Goal: Find contact information: Find contact information

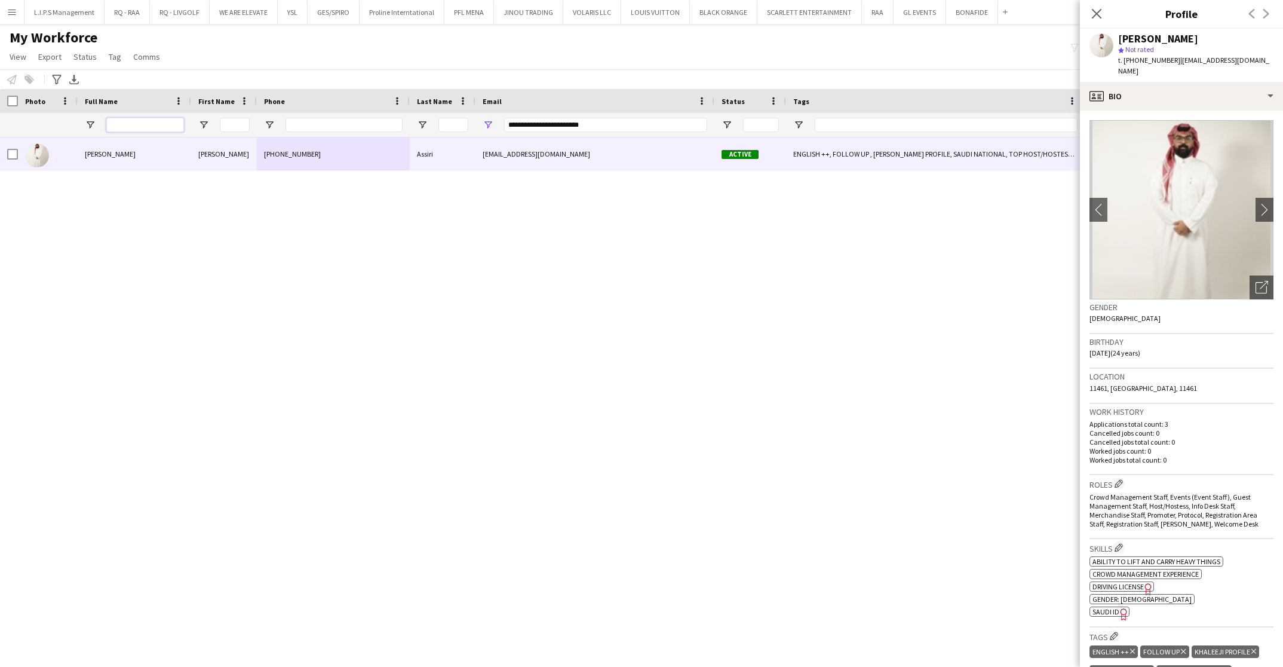
click at [154, 122] on input "Full Name Filter Input" at bounding box center [145, 125] width 78 height 14
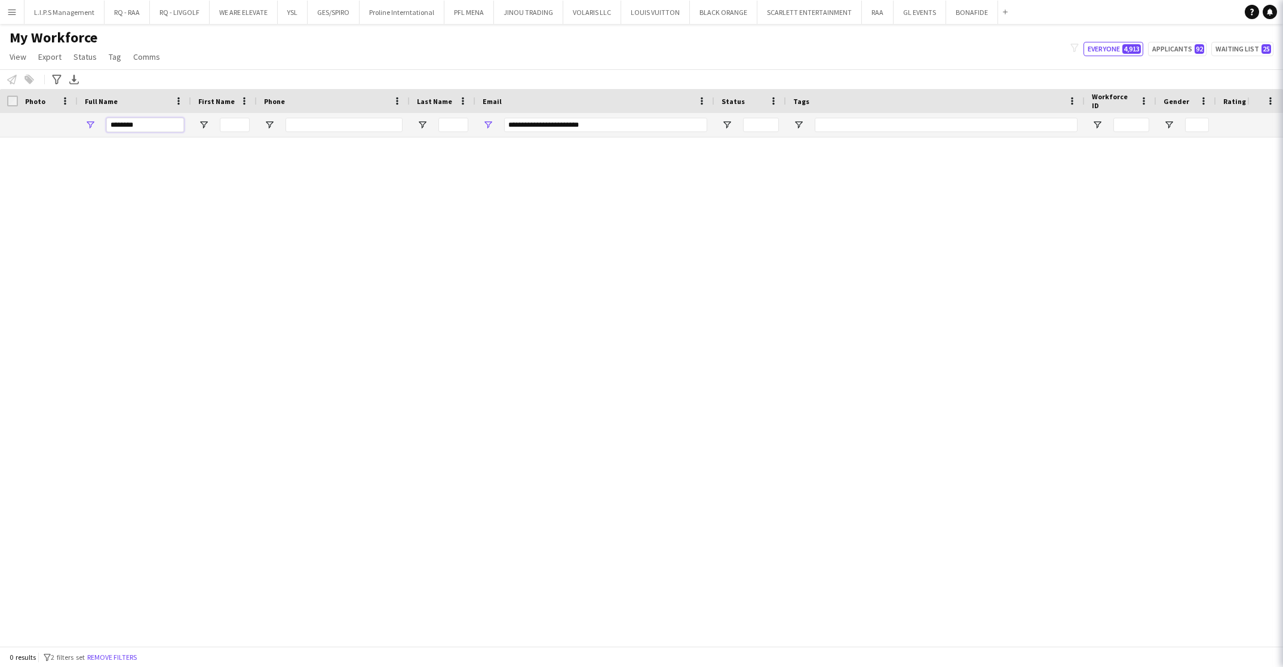
type input "********"
drag, startPoint x: 618, startPoint y: 127, endPoint x: 300, endPoint y: 113, distance: 317.5
click at [300, 113] on div "**********" at bounding box center [847, 125] width 1695 height 24
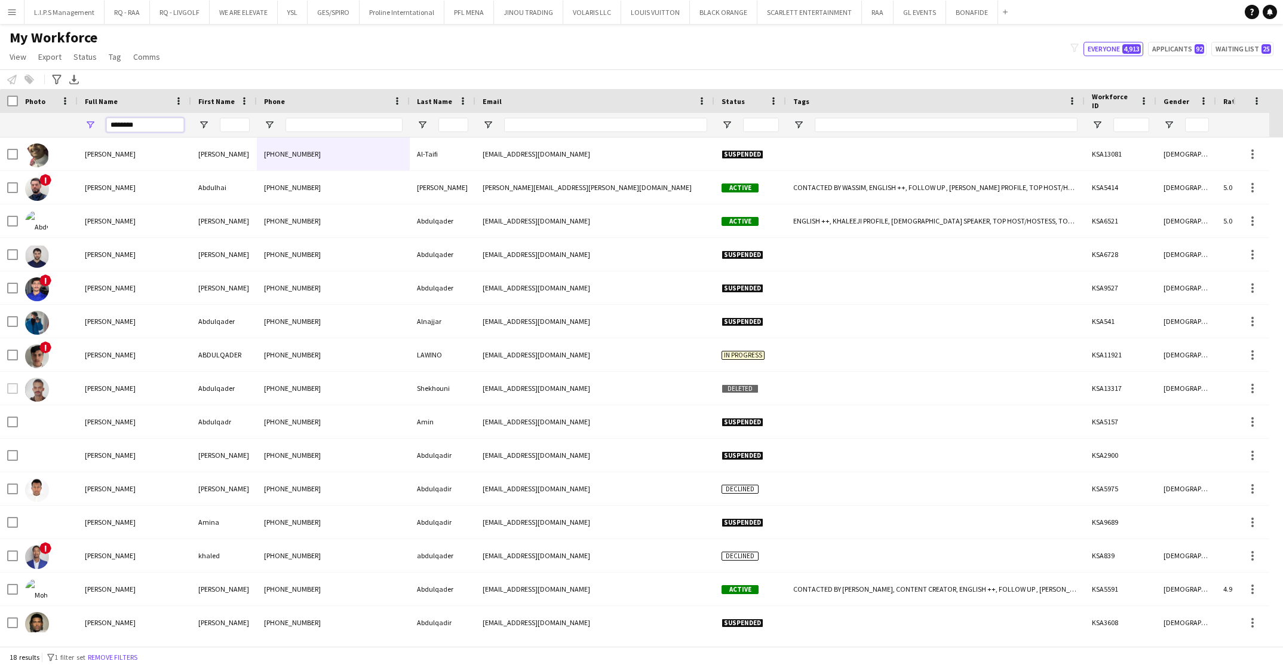
click at [169, 125] on input "********" at bounding box center [145, 125] width 78 height 14
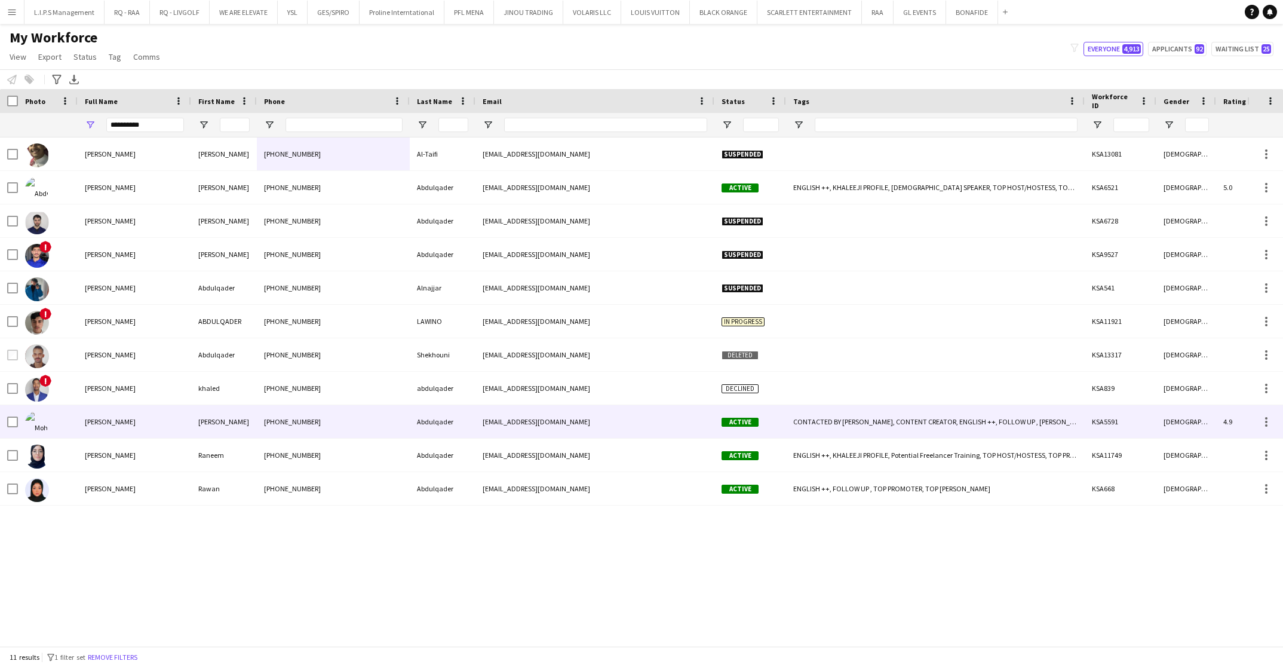
click at [168, 427] on div "[PERSON_NAME]" at bounding box center [134, 421] width 113 height 33
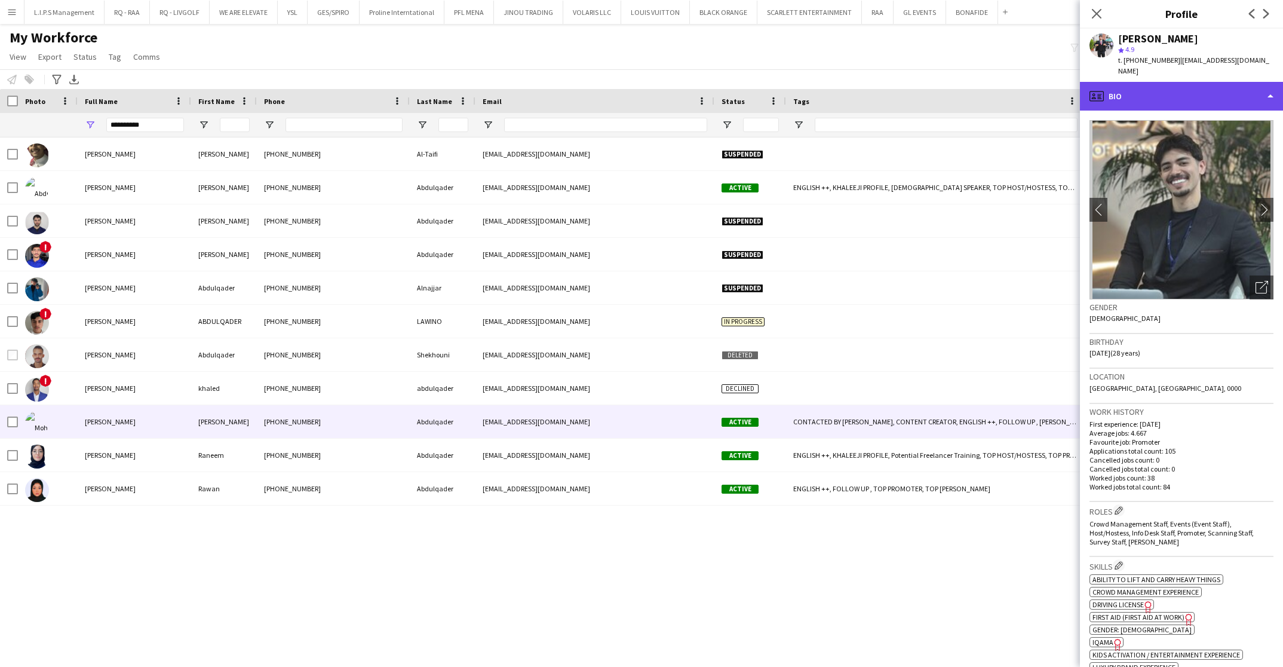
click at [1184, 90] on div "profile Bio" at bounding box center [1181, 96] width 203 height 29
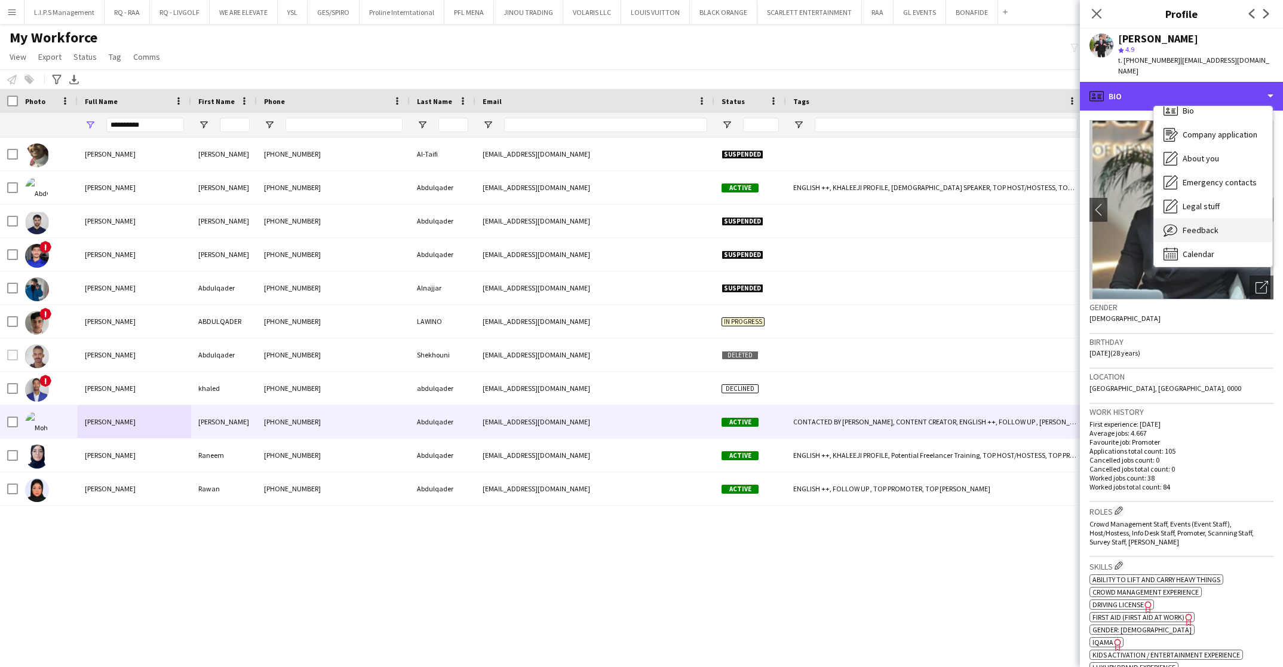
scroll to position [16, 0]
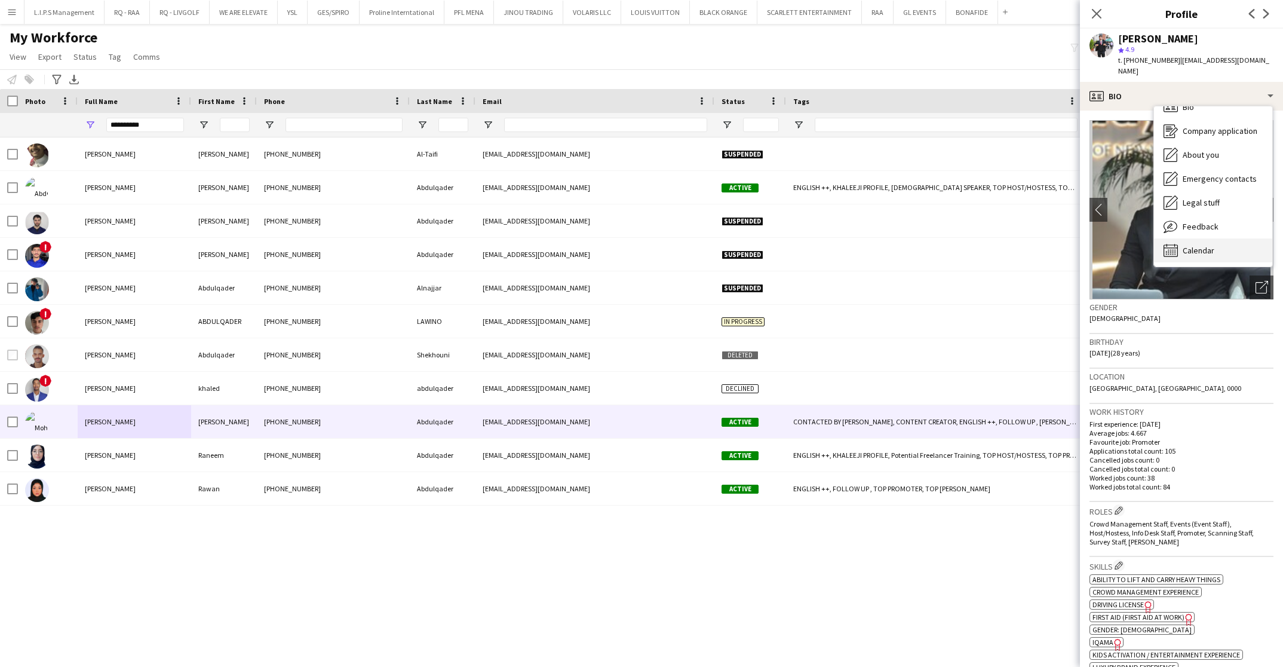
click at [1200, 245] on span "Calendar" at bounding box center [1199, 250] width 32 height 11
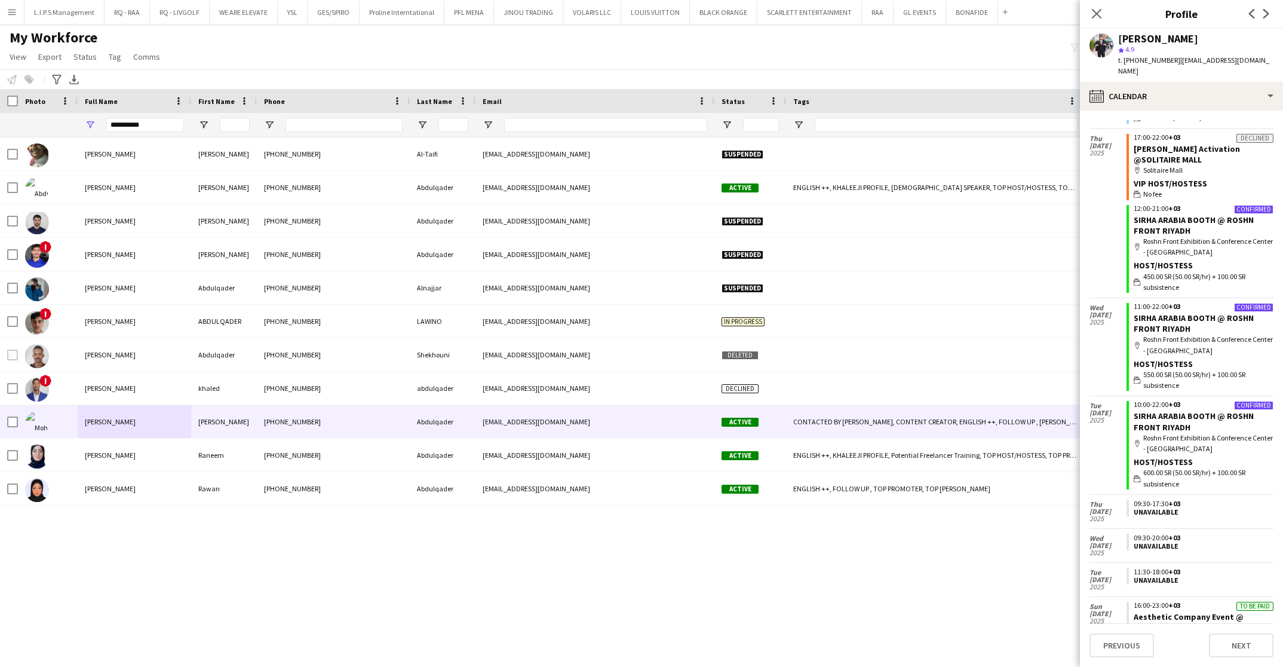
scroll to position [493, 0]
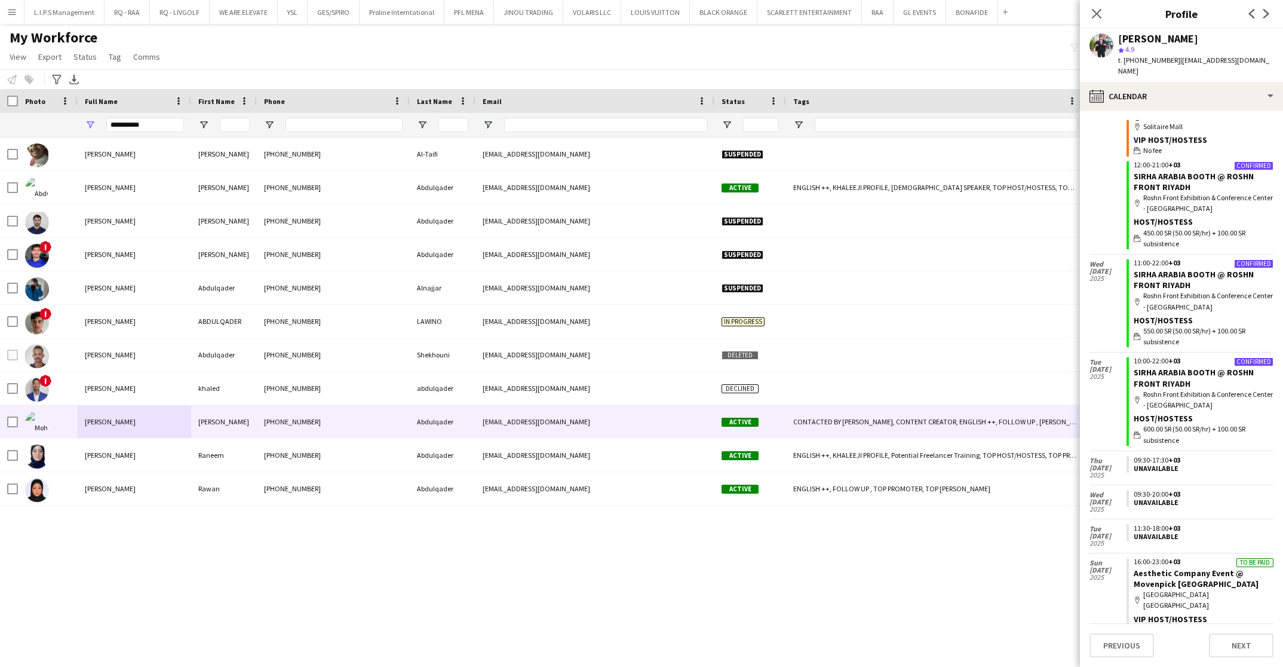
click at [1153, 60] on span "t. [PHONE_NUMBER]" at bounding box center [1149, 60] width 62 height 9
copy span "966556543064"
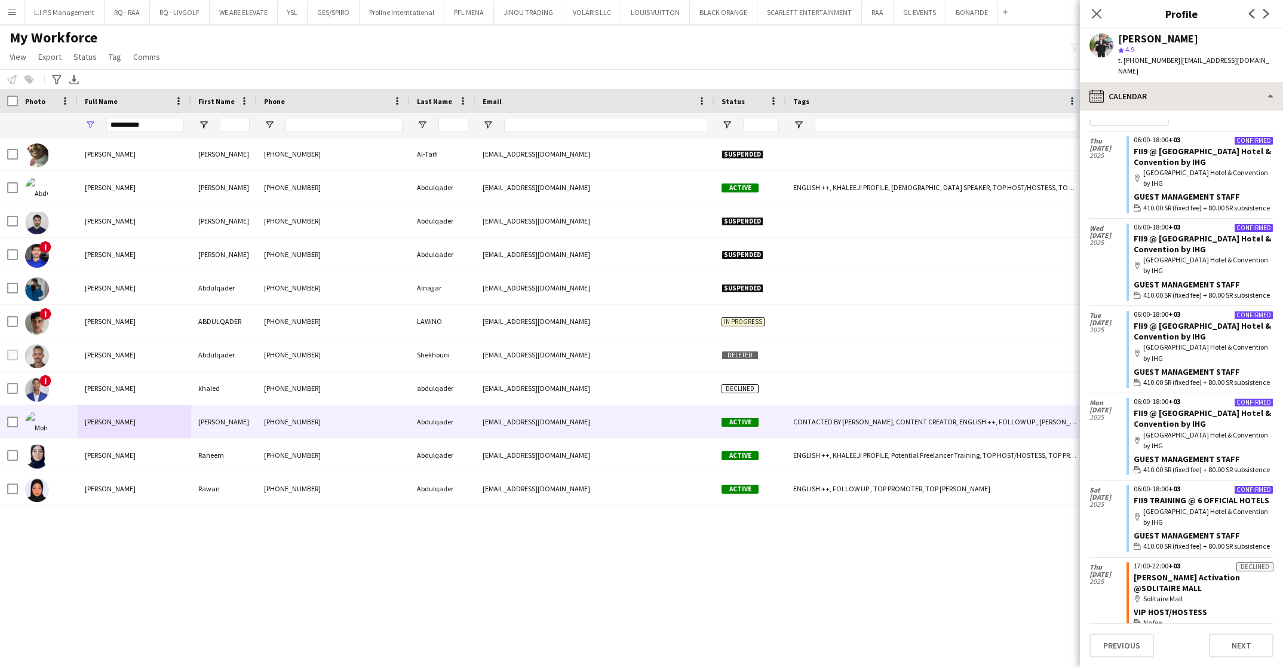
scroll to position [0, 0]
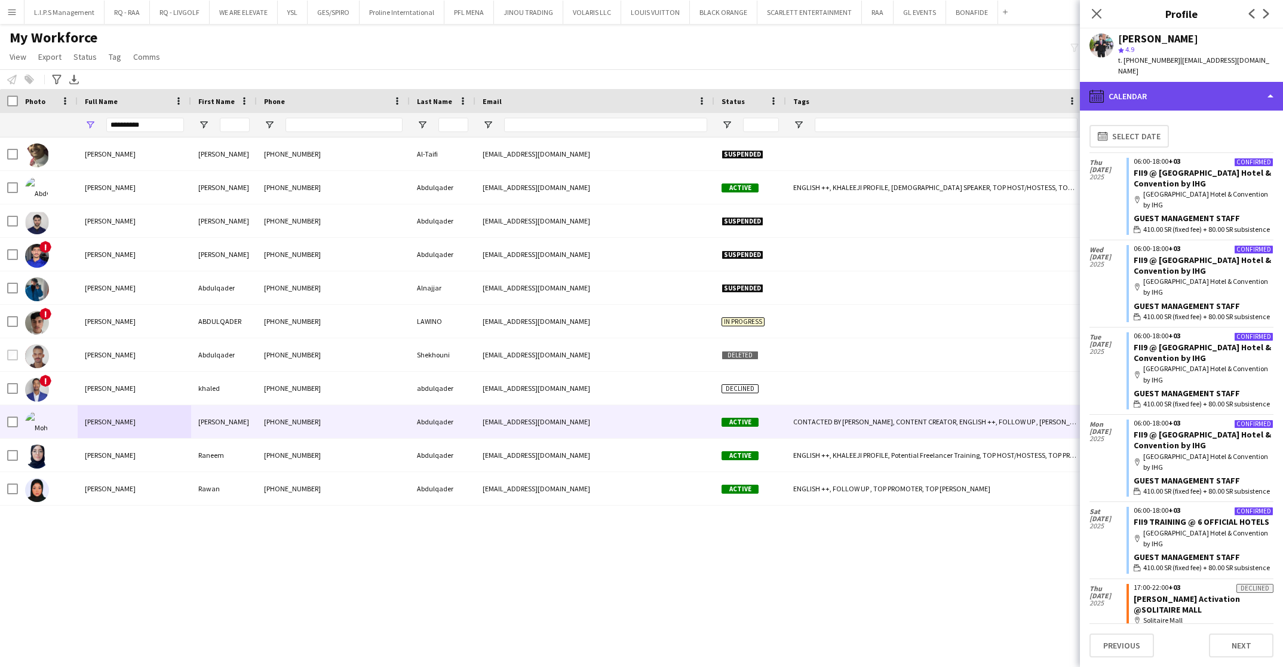
click at [1244, 82] on div "calendar-full Calendar" at bounding box center [1181, 96] width 203 height 29
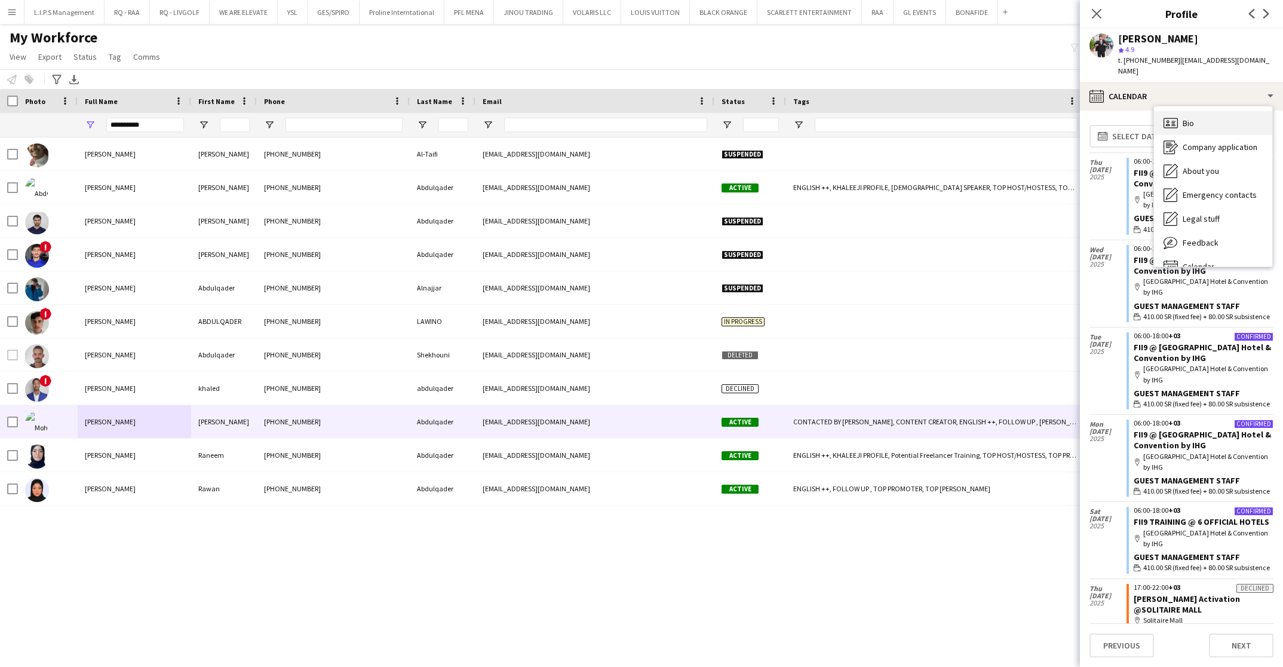
click at [1227, 111] on div "Bio Bio" at bounding box center [1213, 123] width 118 height 24
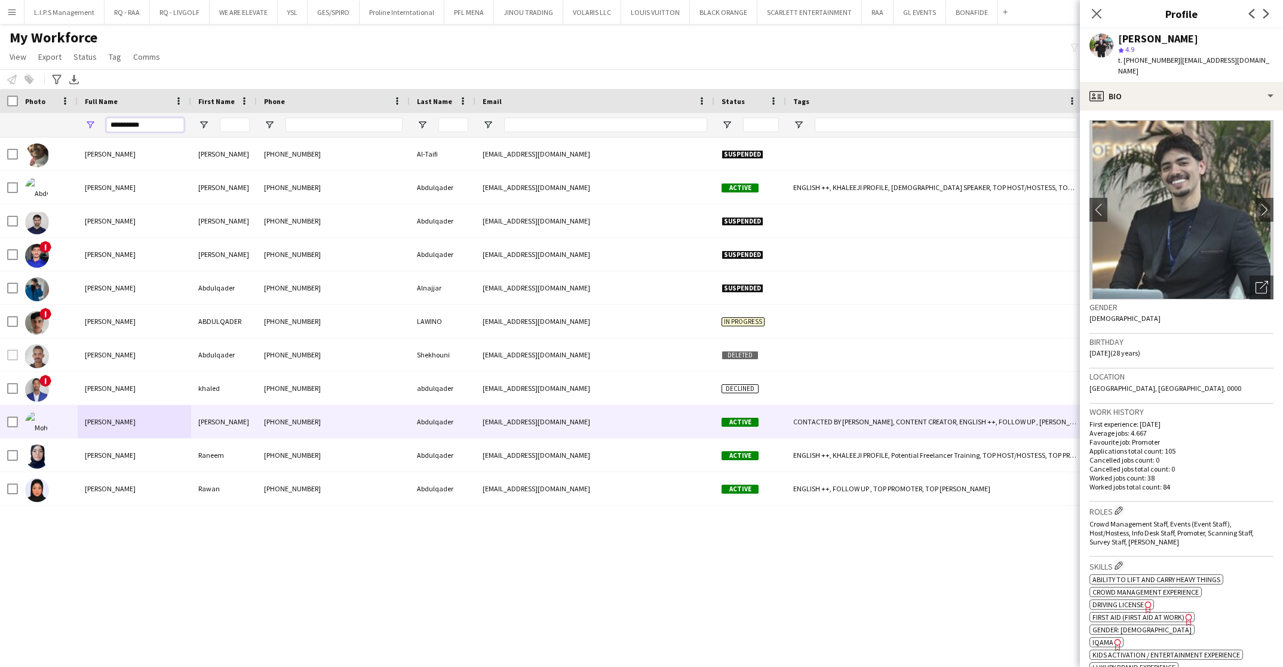
drag, startPoint x: 159, startPoint y: 129, endPoint x: 38, endPoint y: 125, distance: 120.7
click at [38, 125] on div "**********" at bounding box center [847, 125] width 1695 height 24
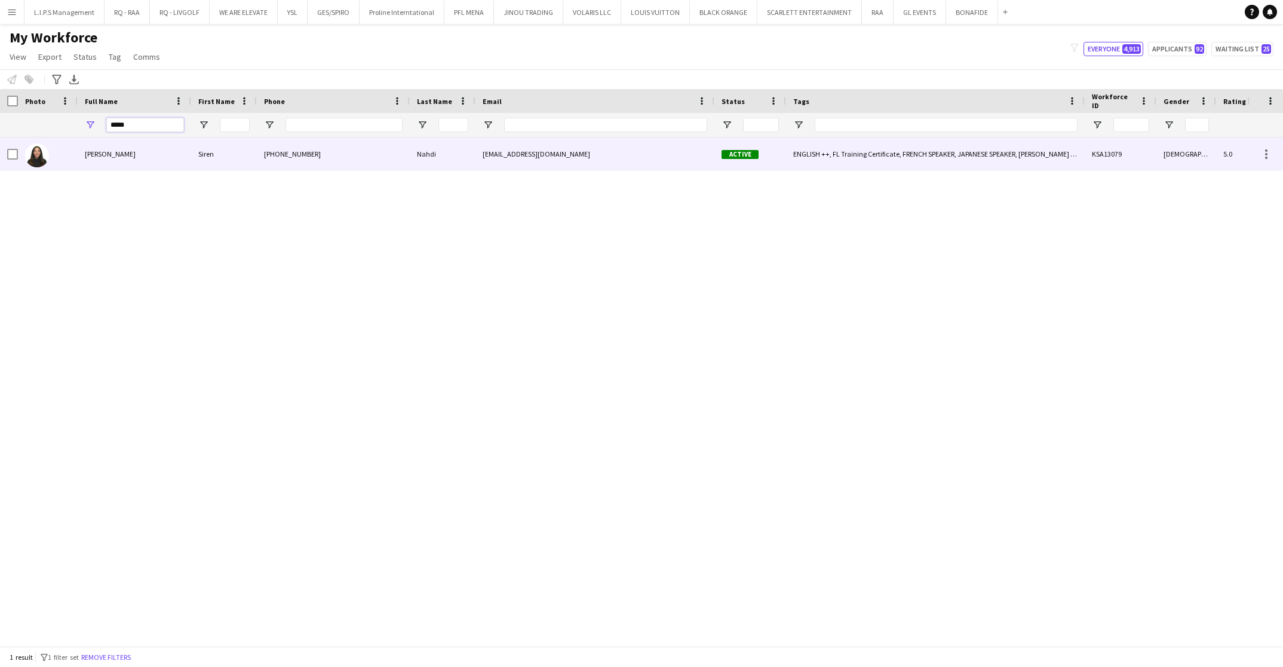
type input "*****"
drag, startPoint x: 44, startPoint y: 130, endPoint x: 607, endPoint y: 161, distance: 564.7
click at [74, 154] on div at bounding box center [48, 153] width 60 height 33
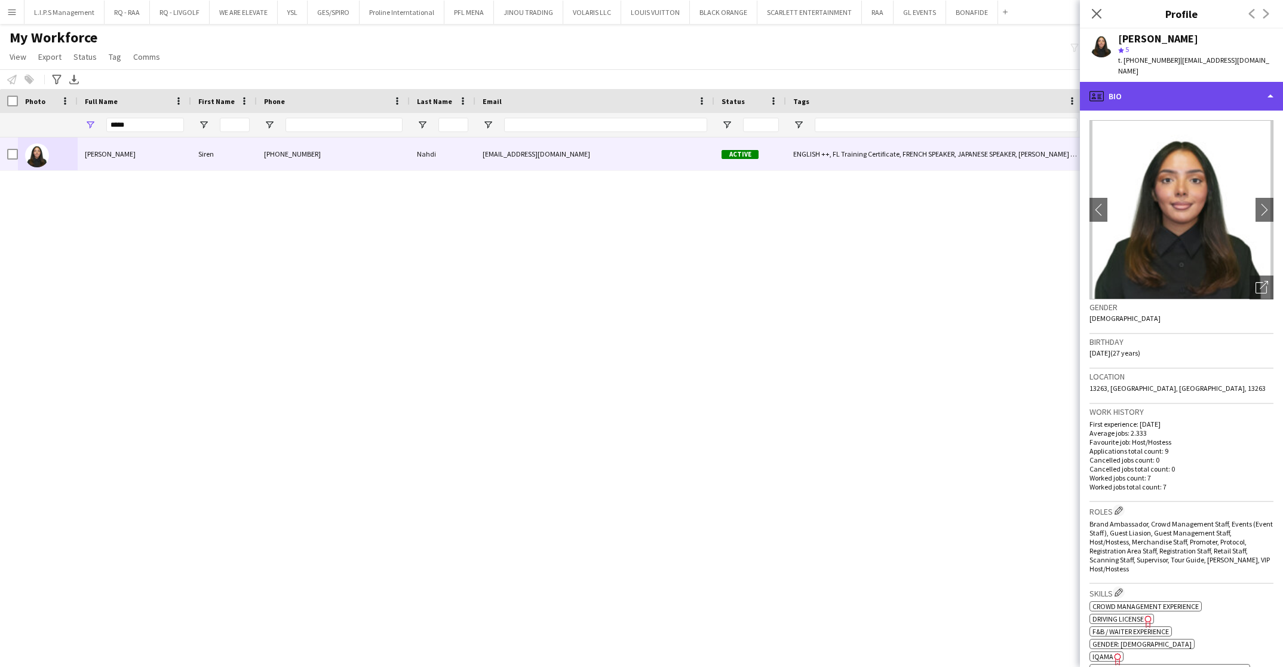
click at [1234, 82] on div "profile Bio" at bounding box center [1181, 96] width 203 height 29
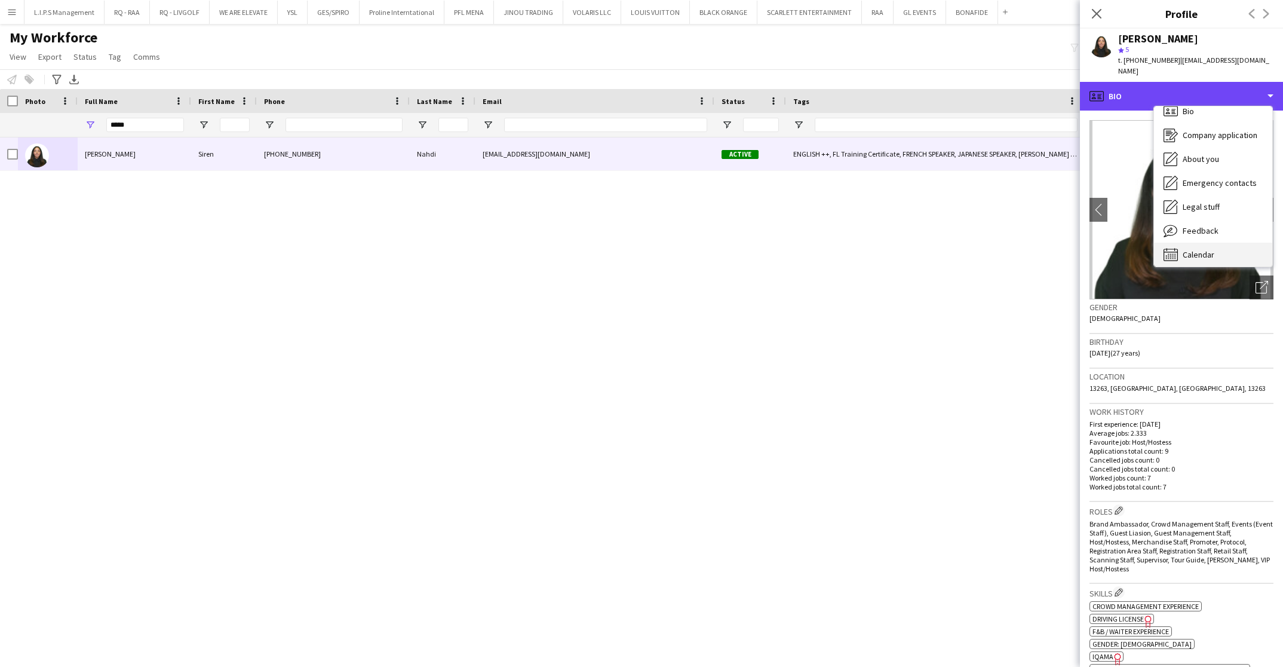
scroll to position [16, 0]
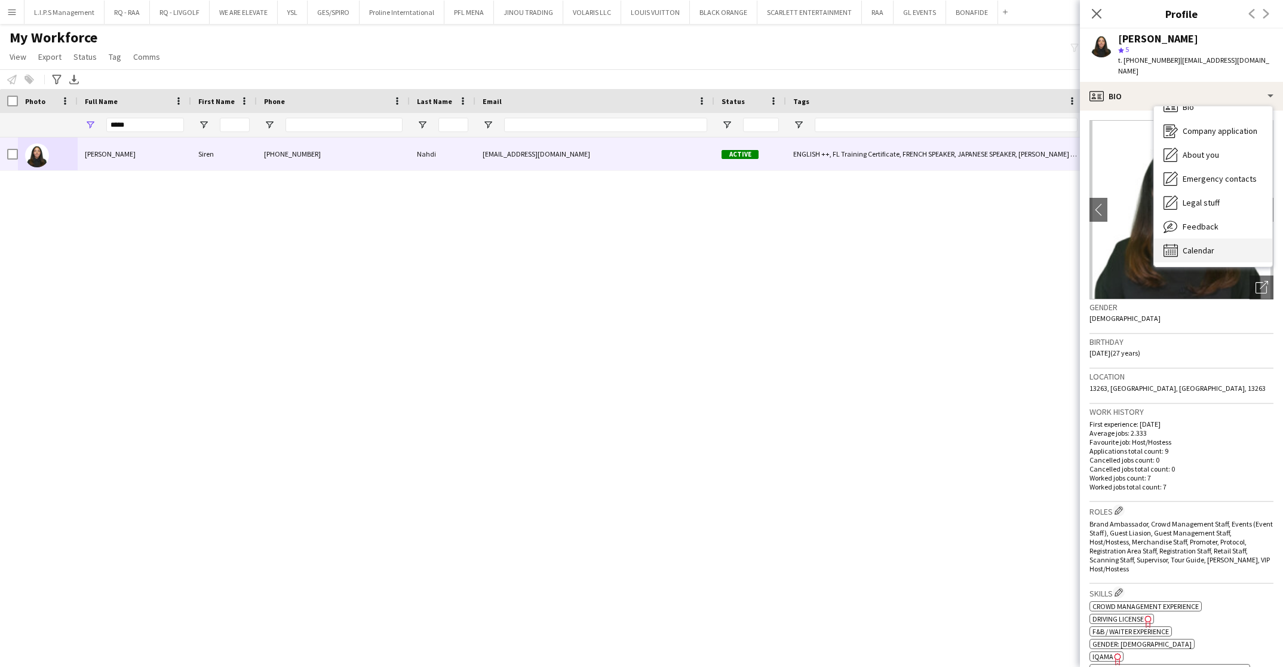
click at [1226, 238] on div "Calendar Calendar" at bounding box center [1213, 250] width 118 height 24
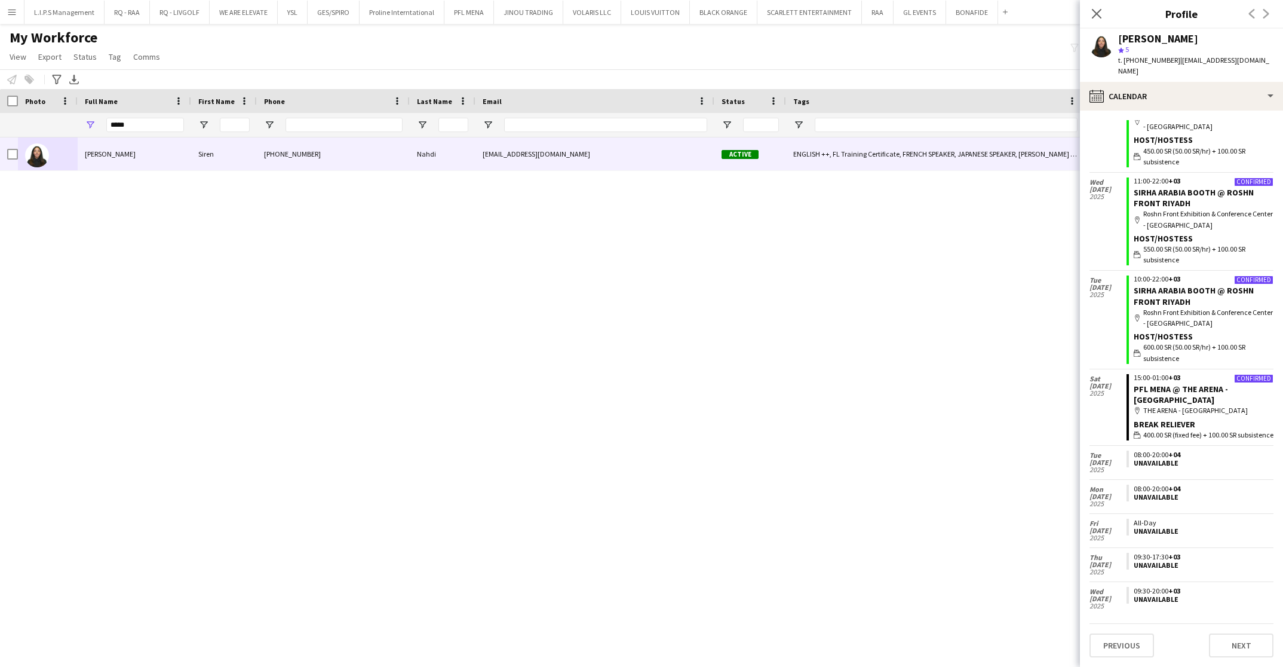
scroll to position [165, 0]
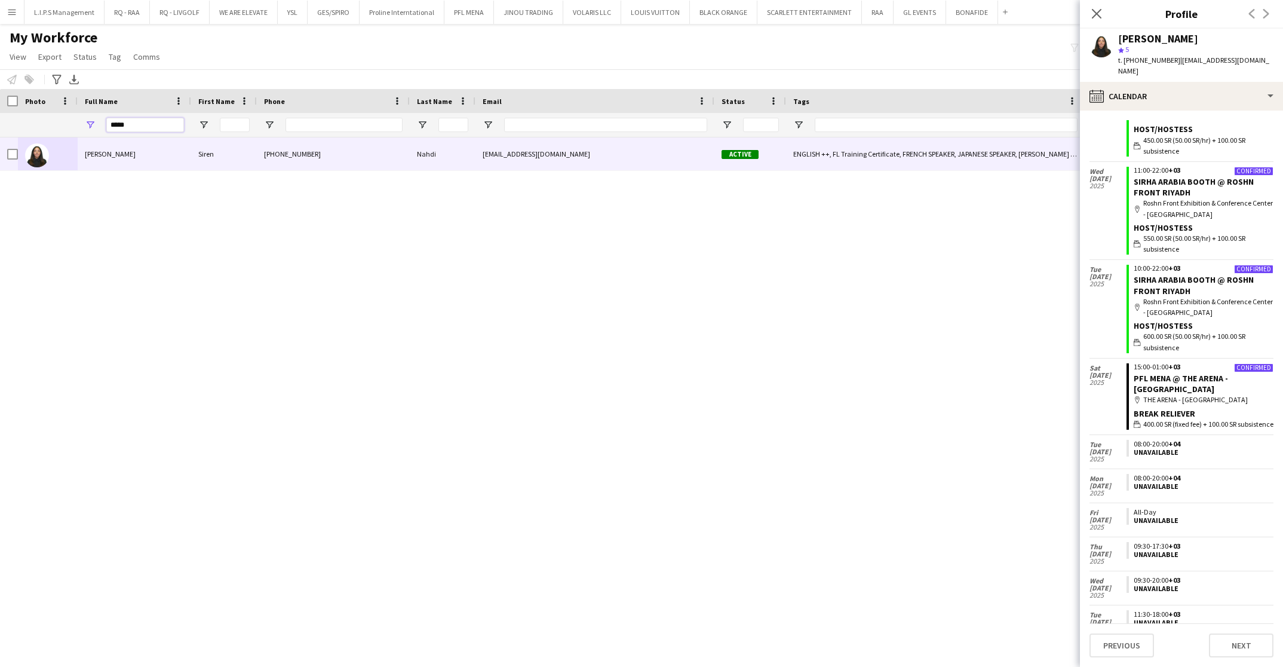
drag, startPoint x: 60, startPoint y: 124, endPoint x: 51, endPoint y: 124, distance: 9.0
click at [51, 124] on div "*****" at bounding box center [847, 125] width 1695 height 24
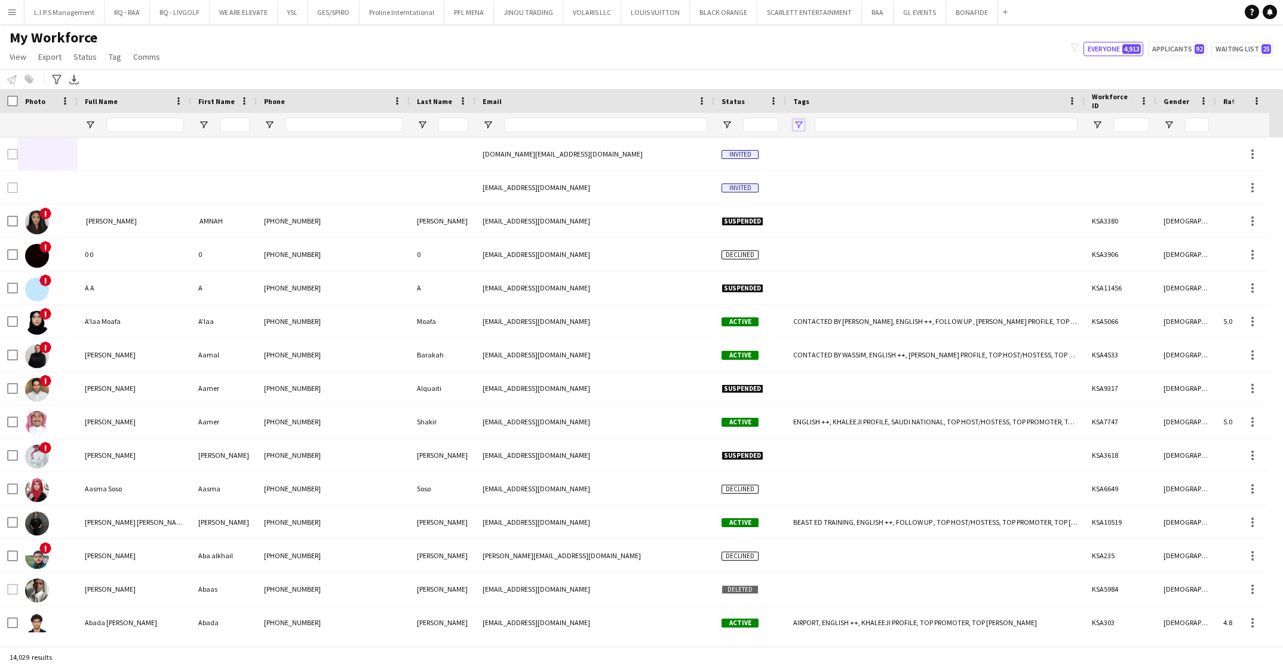
click at [800, 128] on span "Open Filter Menu" at bounding box center [798, 124] width 11 height 11
click at [828, 196] on div "(Select All)" at bounding box center [859, 198] width 94 height 9
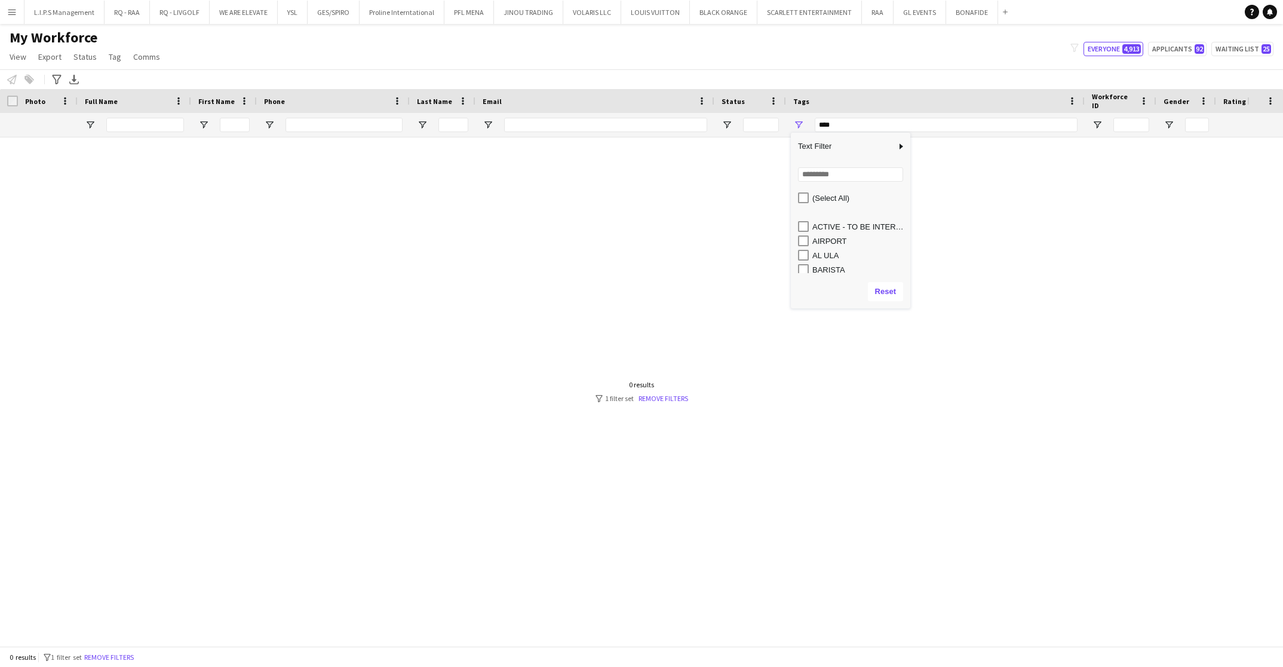
scroll to position [179, 0]
click at [842, 231] on div "CONTENT CREATOR" at bounding box center [859, 233] width 94 height 9
type input "**********"
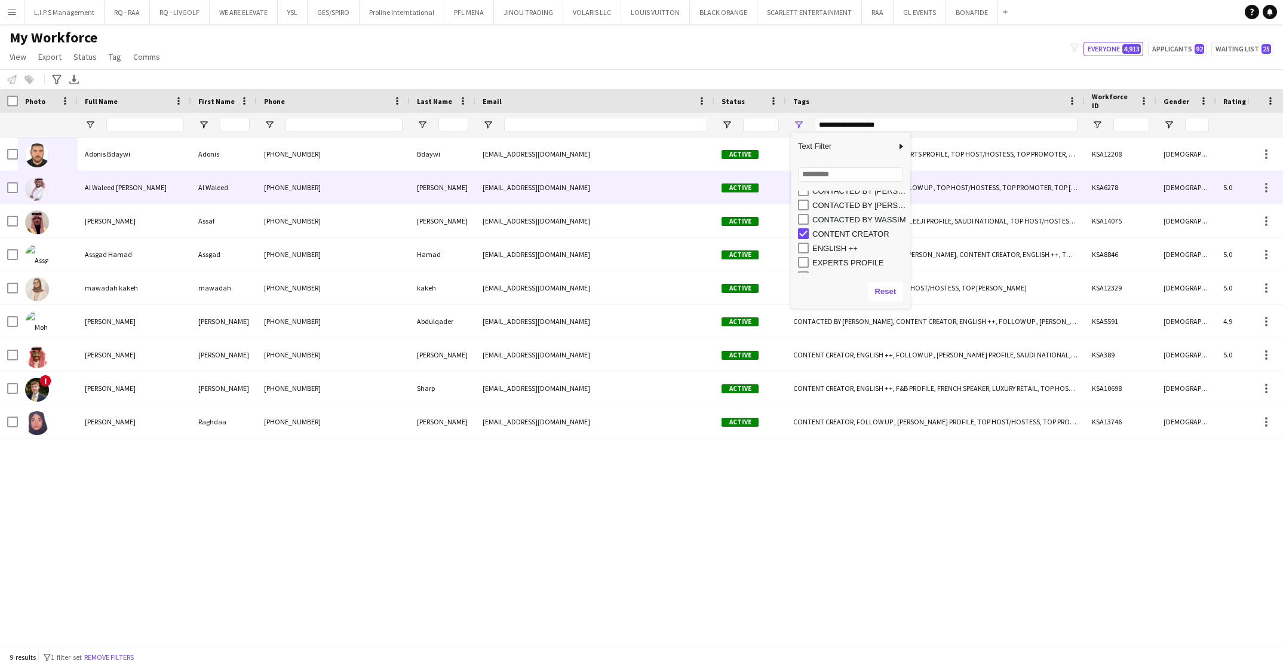
click at [171, 199] on div "Al Waleed [PERSON_NAME]" at bounding box center [134, 187] width 113 height 33
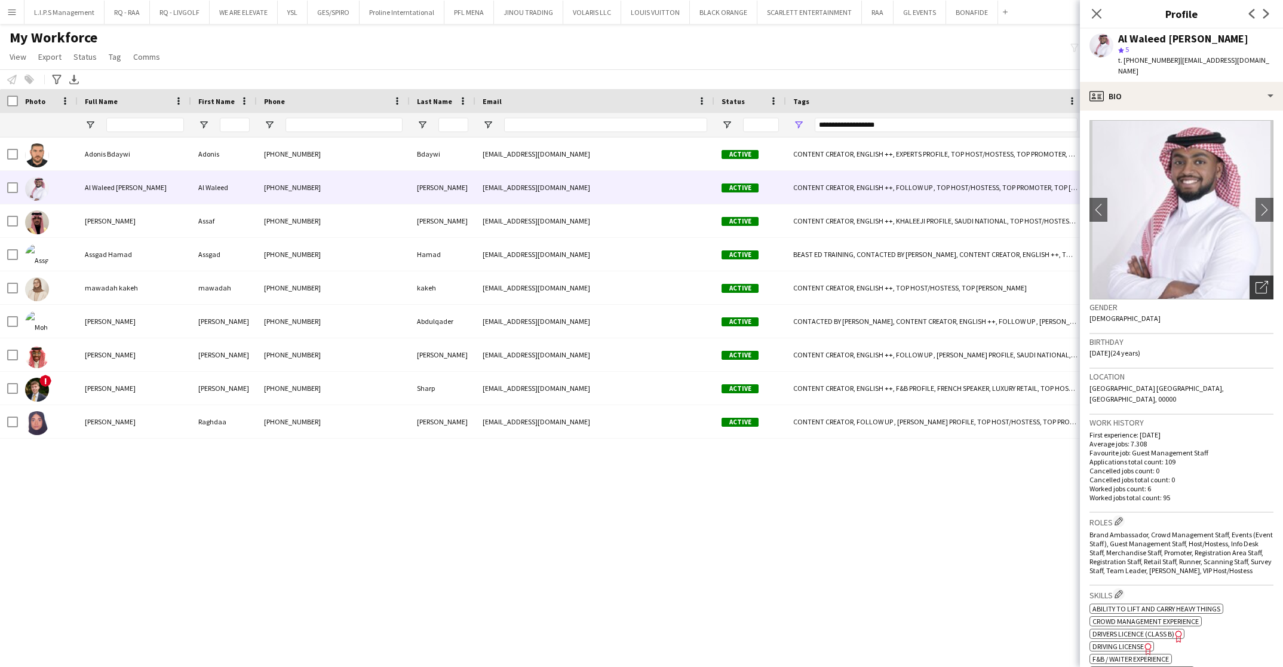
click at [1250, 275] on div "Open photos pop-in" at bounding box center [1262, 287] width 24 height 24
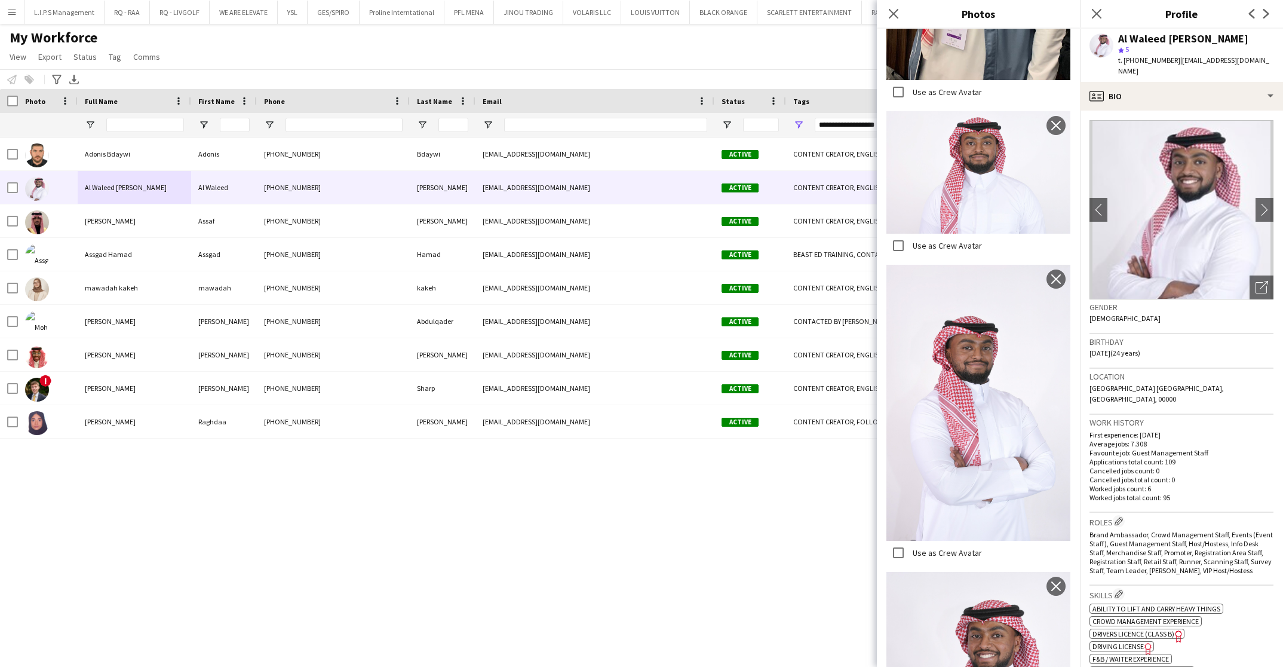
scroll to position [2054, 0]
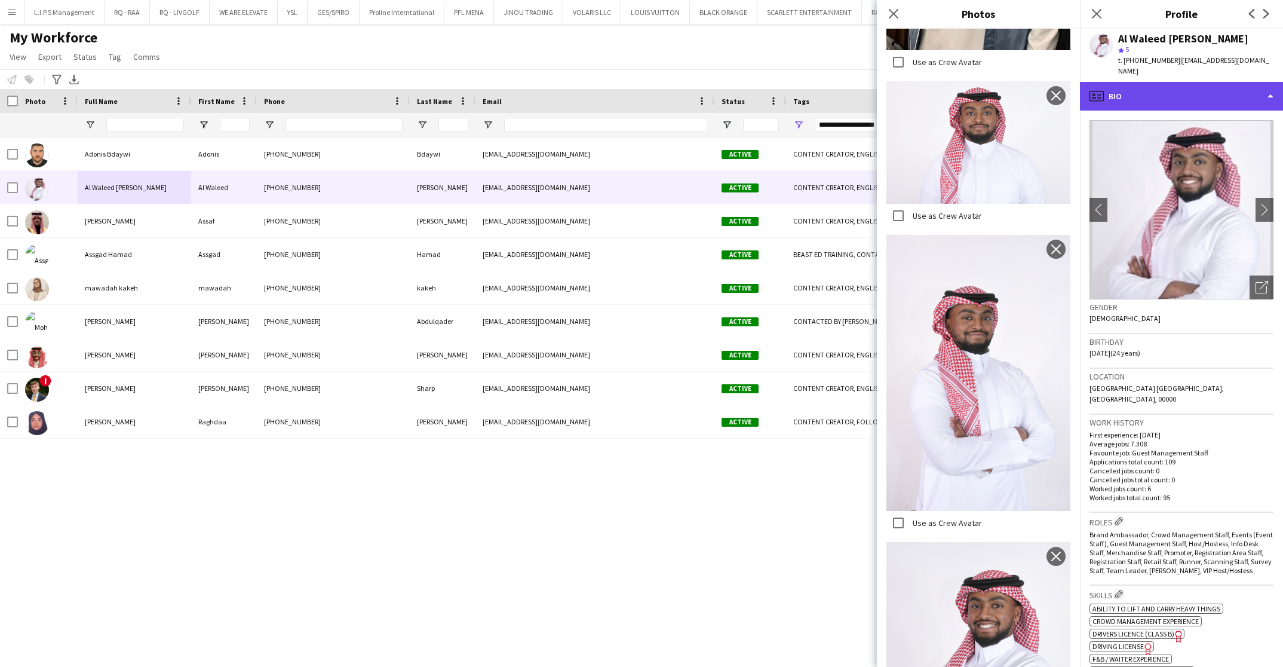
click at [1177, 86] on div "profile Bio" at bounding box center [1181, 96] width 203 height 29
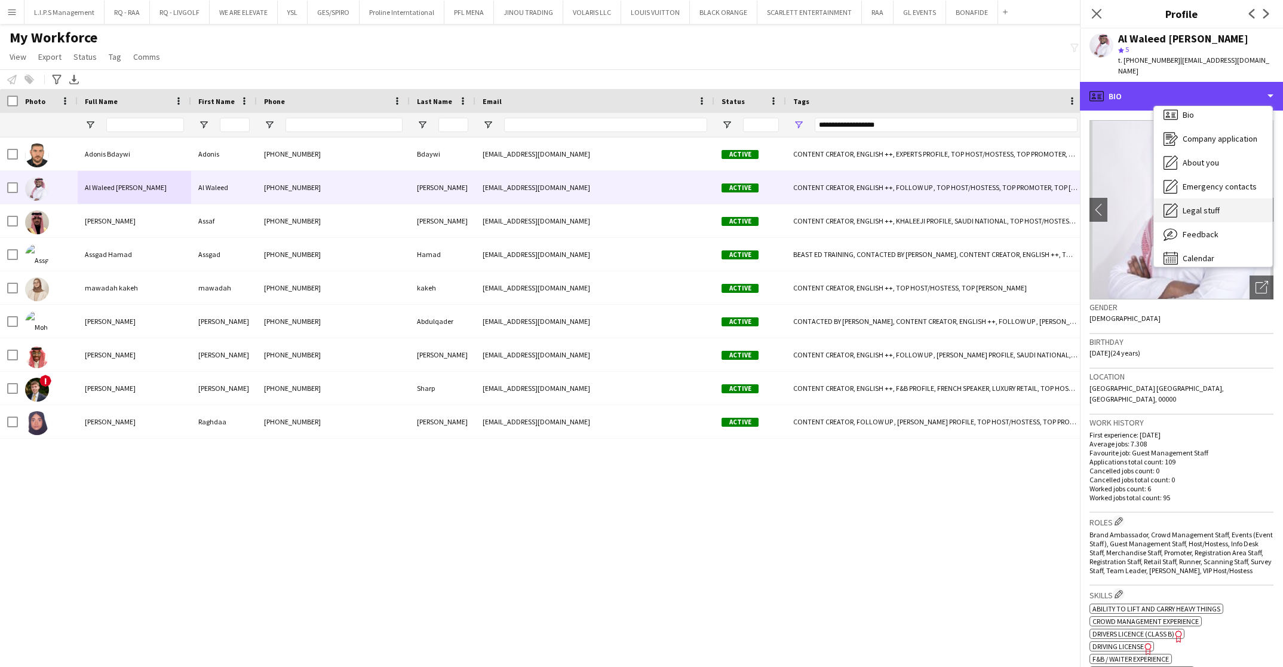
scroll to position [16, 0]
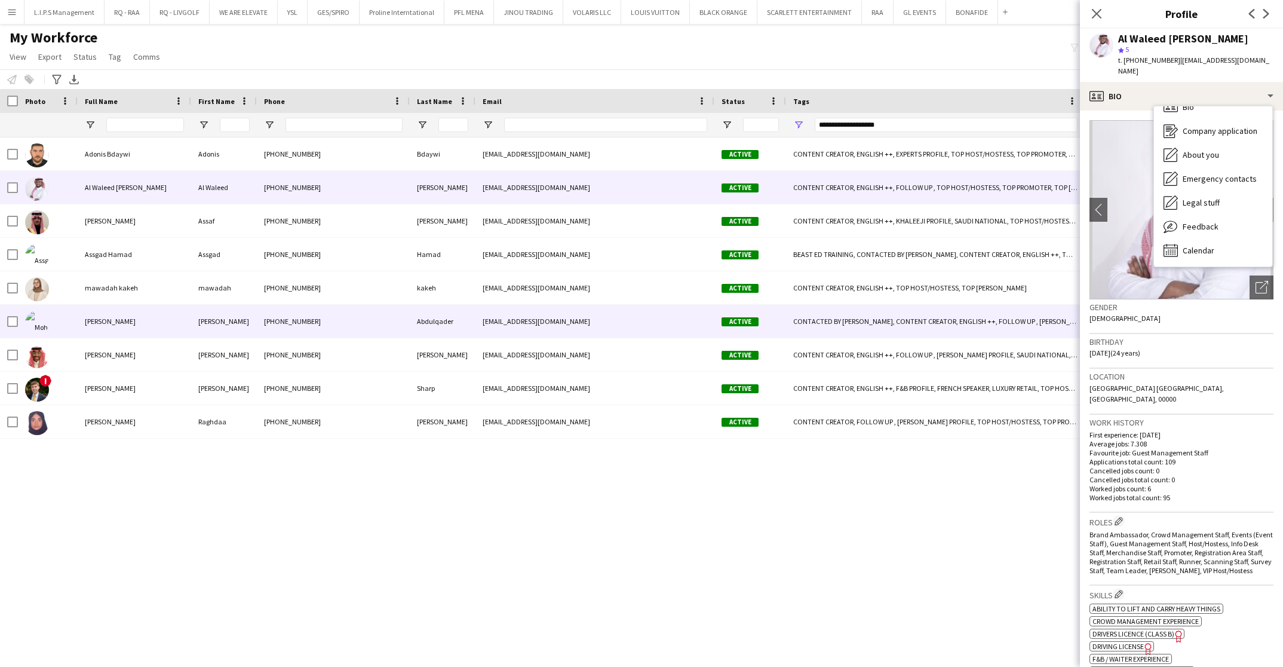
click at [226, 315] on div "[PERSON_NAME]" at bounding box center [224, 321] width 66 height 33
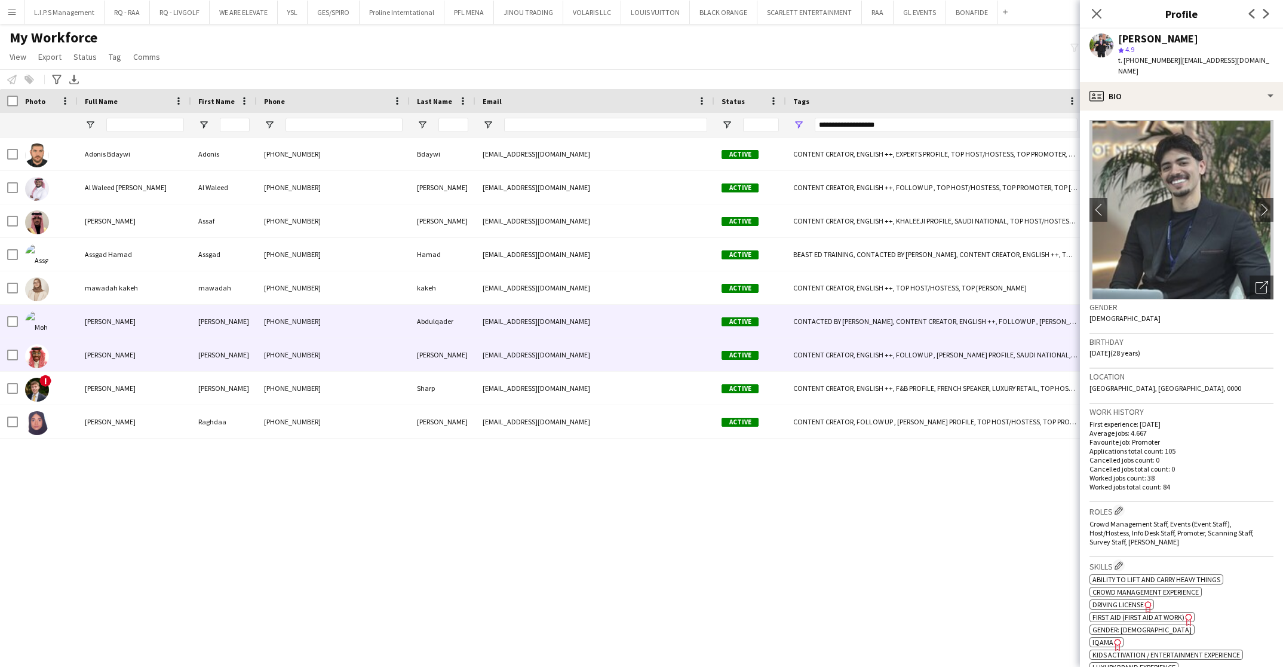
click at [195, 348] on div "[PERSON_NAME]" at bounding box center [224, 354] width 66 height 33
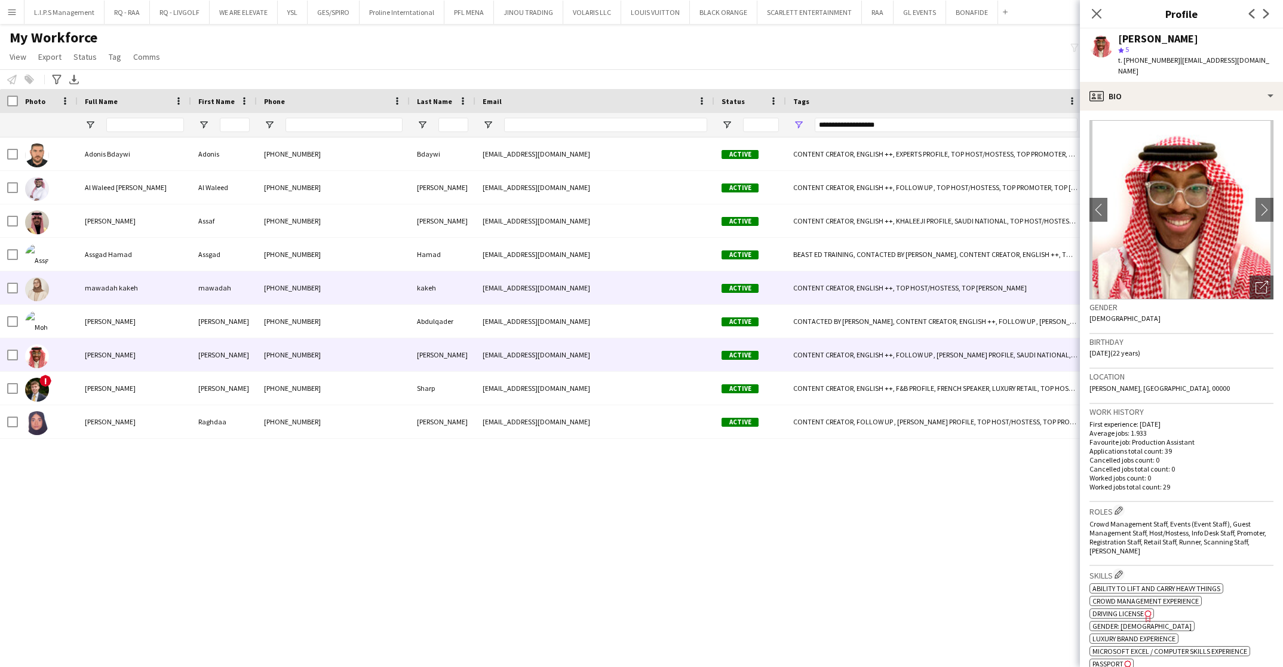
click at [164, 288] on div "mawadah kakeh" at bounding box center [134, 287] width 113 height 33
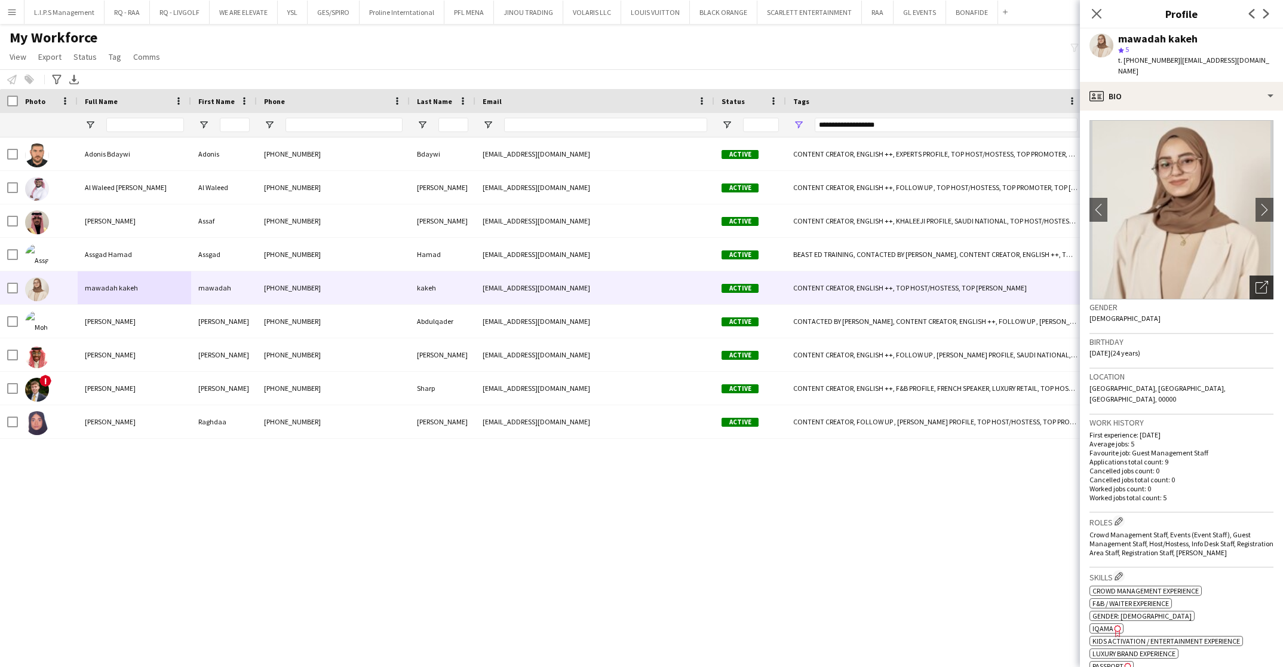
click at [1255, 281] on icon "Open photos pop-in" at bounding box center [1261, 287] width 13 height 13
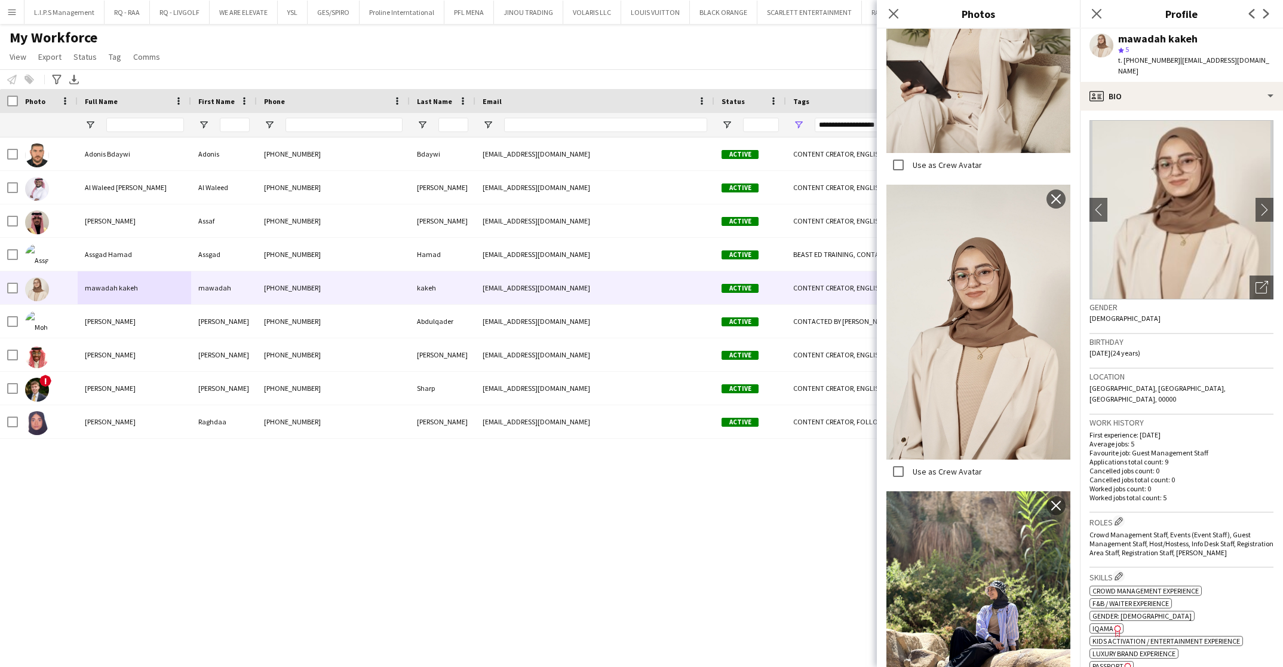
scroll to position [1433, 0]
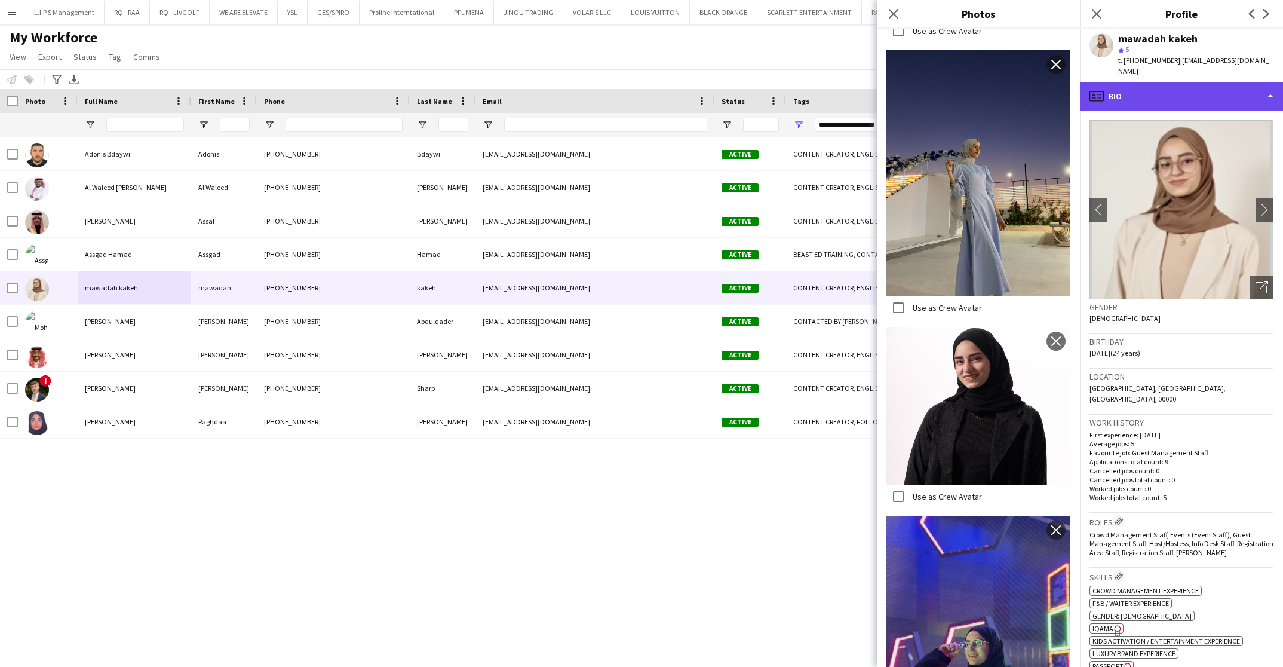
click at [1188, 83] on div "profile Bio" at bounding box center [1181, 96] width 203 height 29
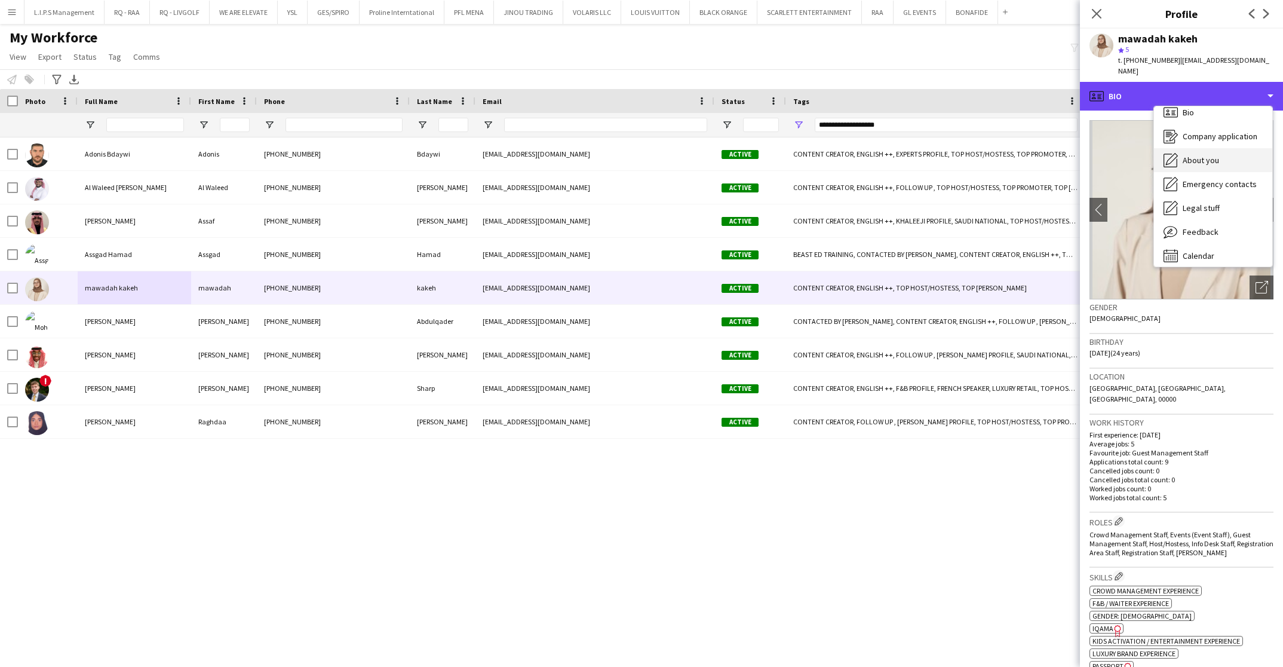
scroll to position [16, 0]
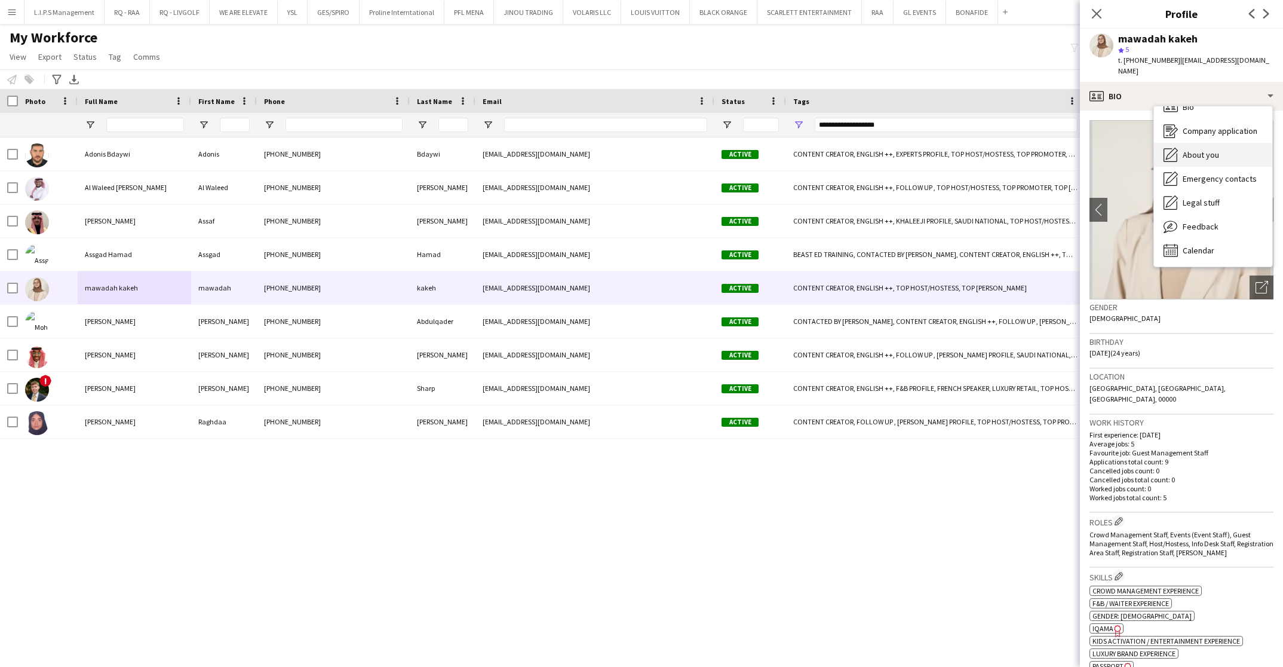
click at [1190, 149] on span "About you" at bounding box center [1201, 154] width 36 height 11
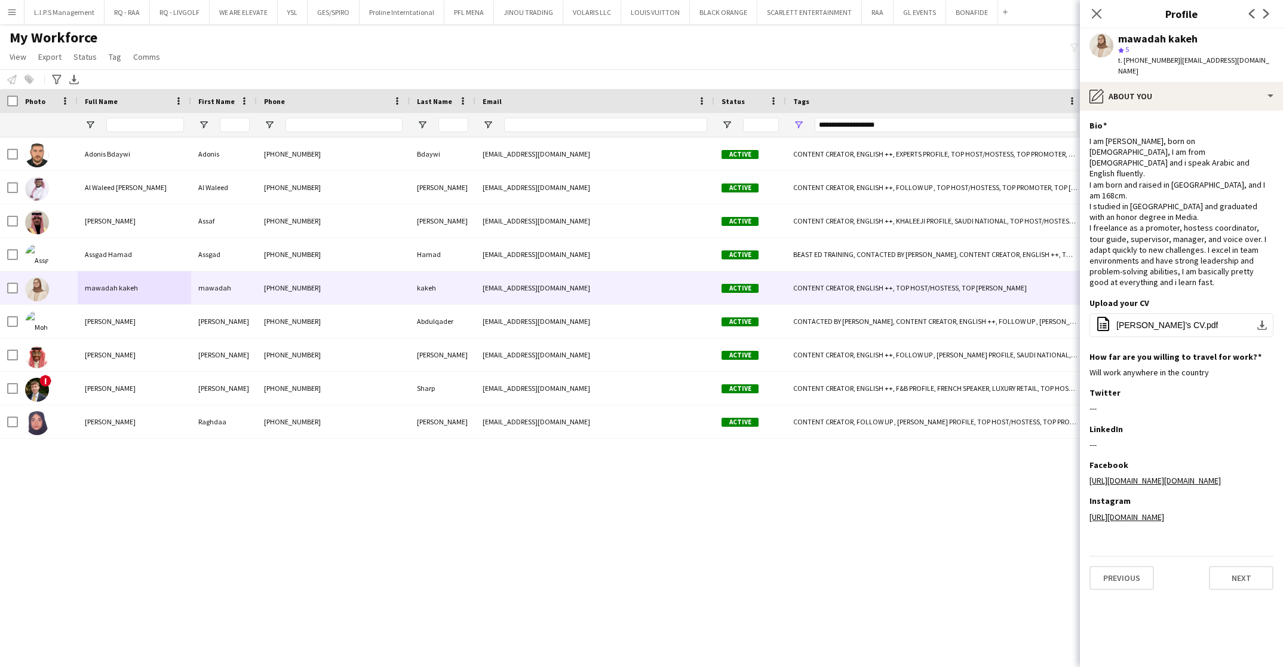
click at [1152, 66] on div "t. [PHONE_NUMBER] | [EMAIL_ADDRESS][DOMAIN_NAME]" at bounding box center [1195, 66] width 155 height 22
copy span "966558748293"
click at [1257, 83] on div "pencil4 About you" at bounding box center [1181, 96] width 203 height 29
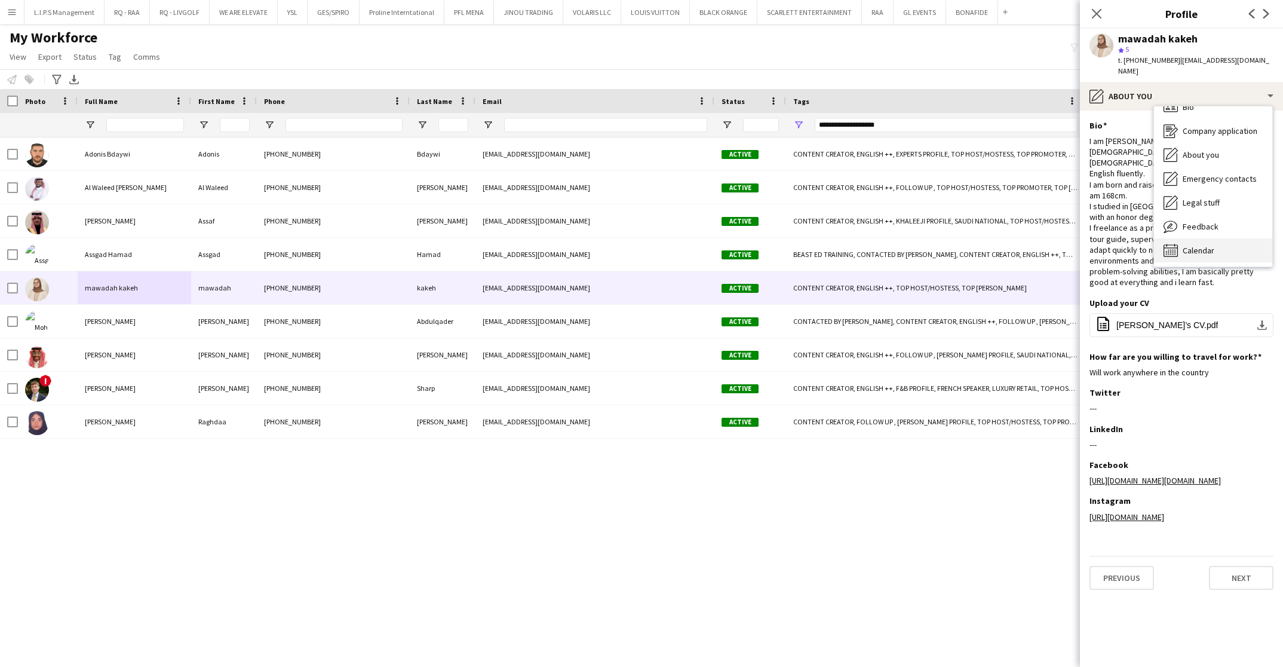
click at [1236, 247] on div "Calendar Calendar" at bounding box center [1213, 250] width 118 height 24
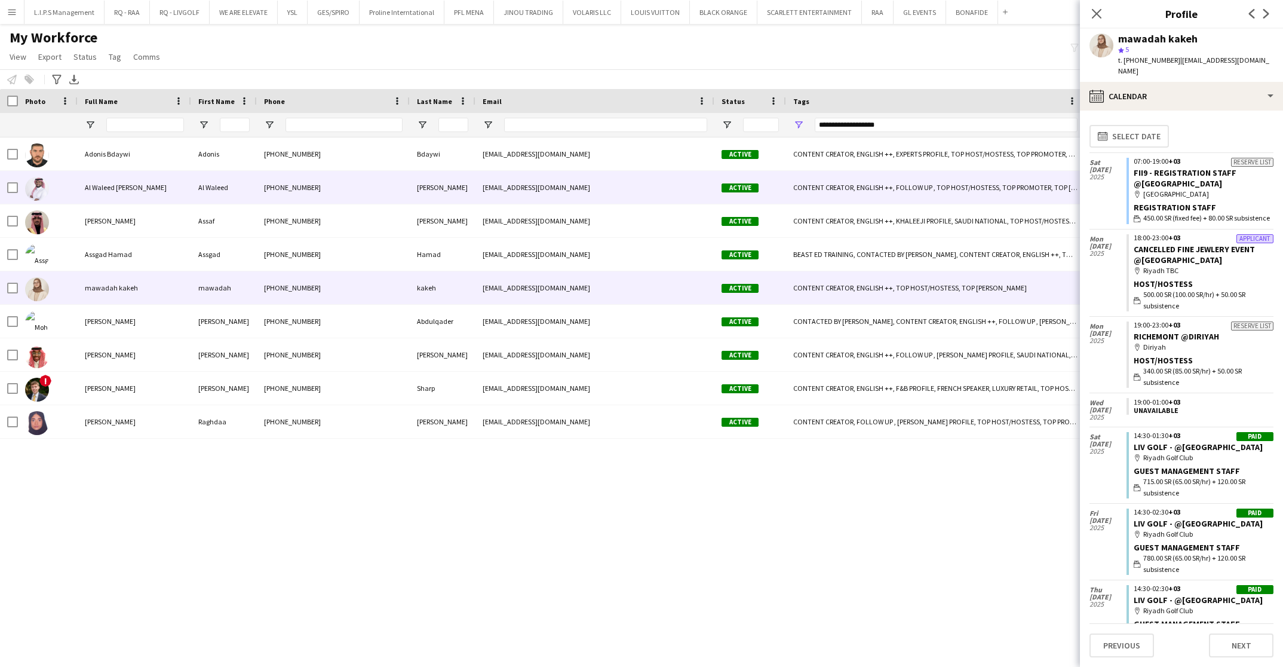
click at [220, 188] on div "Al Waleed" at bounding box center [224, 187] width 66 height 33
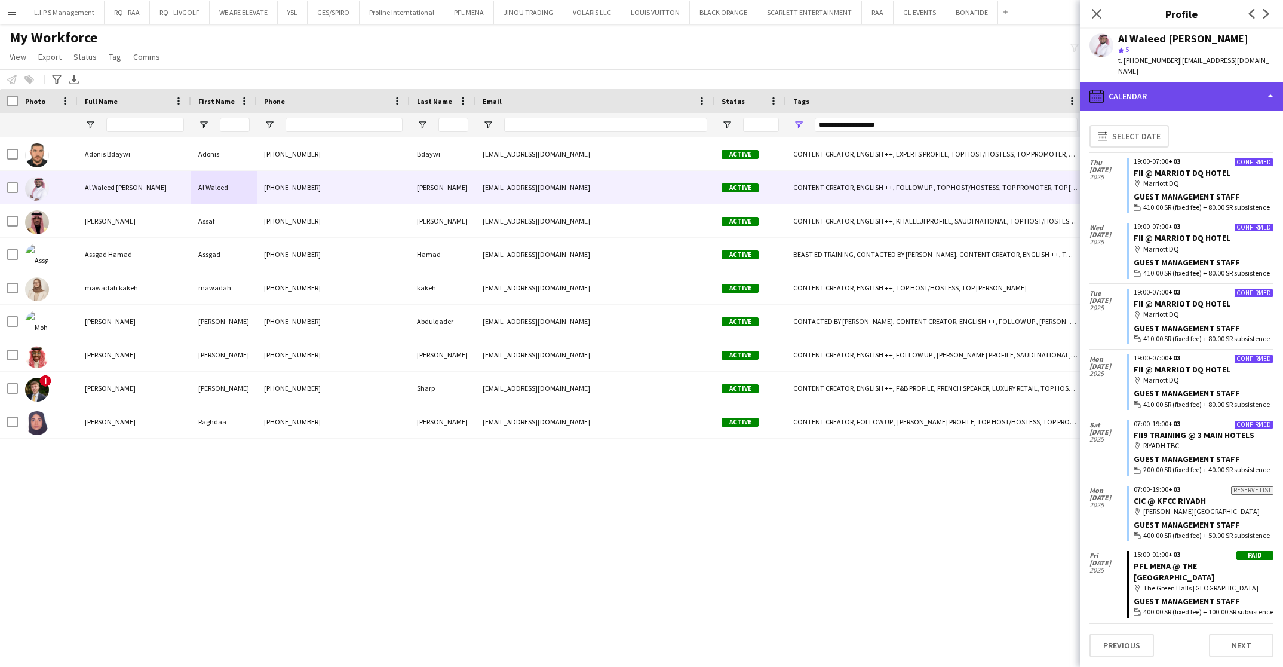
click at [1207, 87] on div "calendar-full Calendar" at bounding box center [1181, 96] width 203 height 29
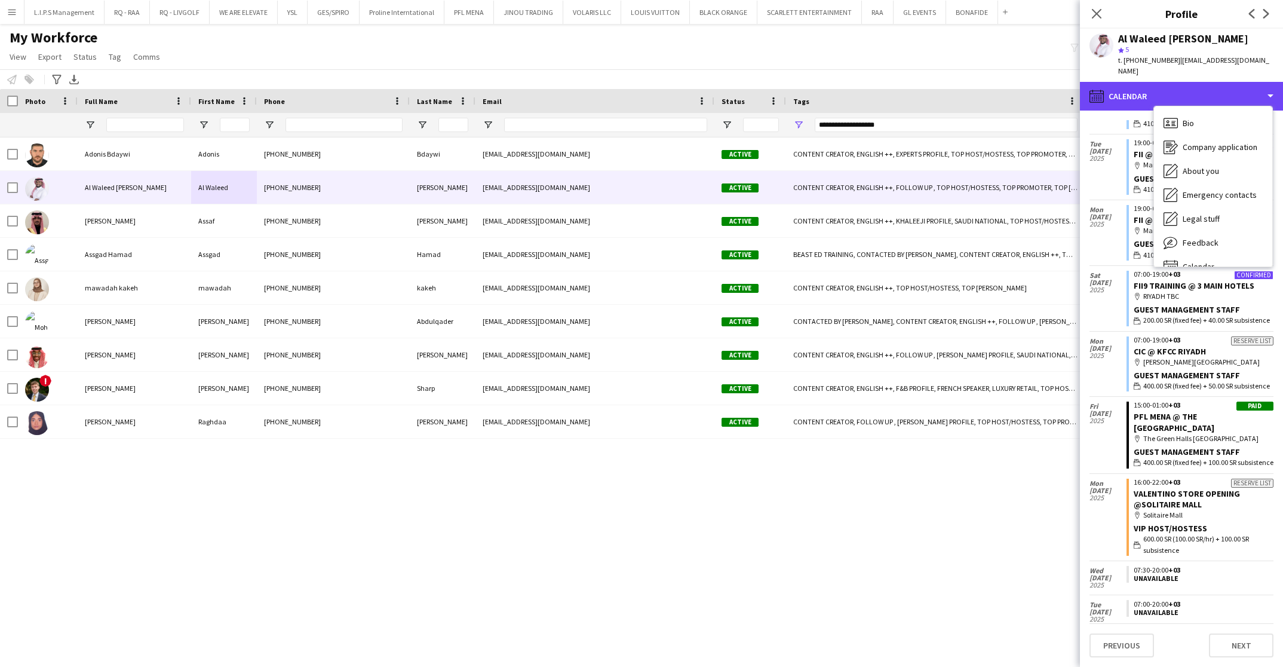
scroll to position [133, 0]
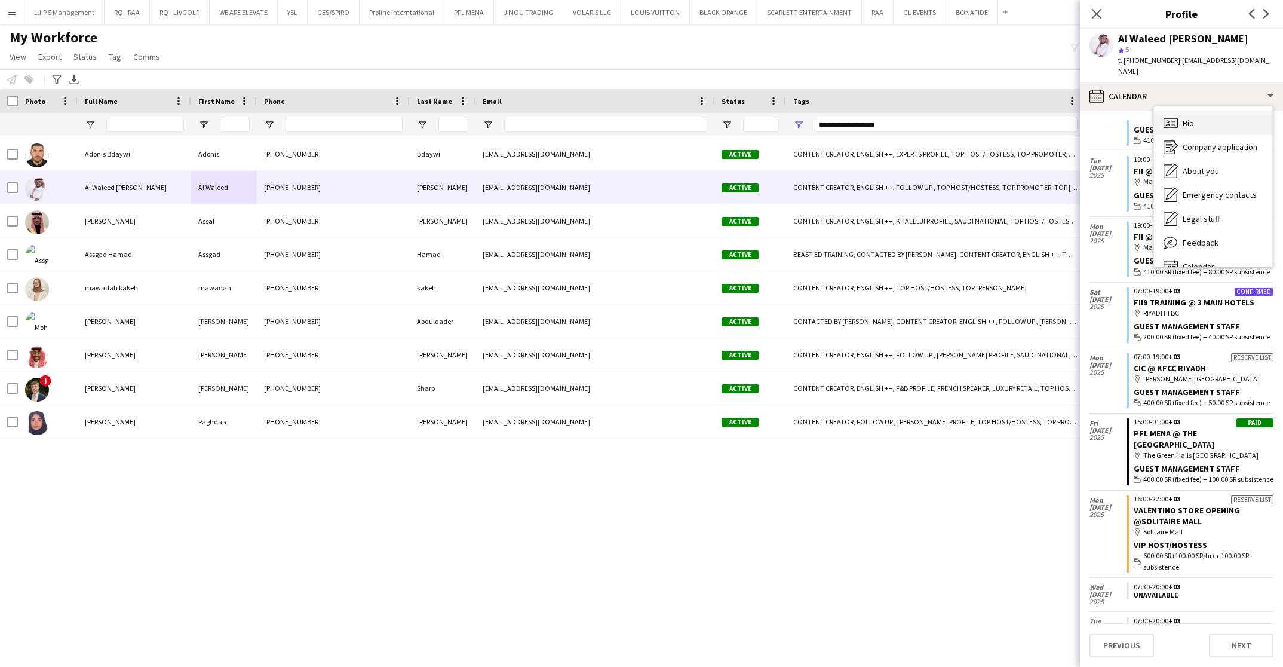
click at [1218, 111] on div "Bio Bio" at bounding box center [1213, 123] width 118 height 24
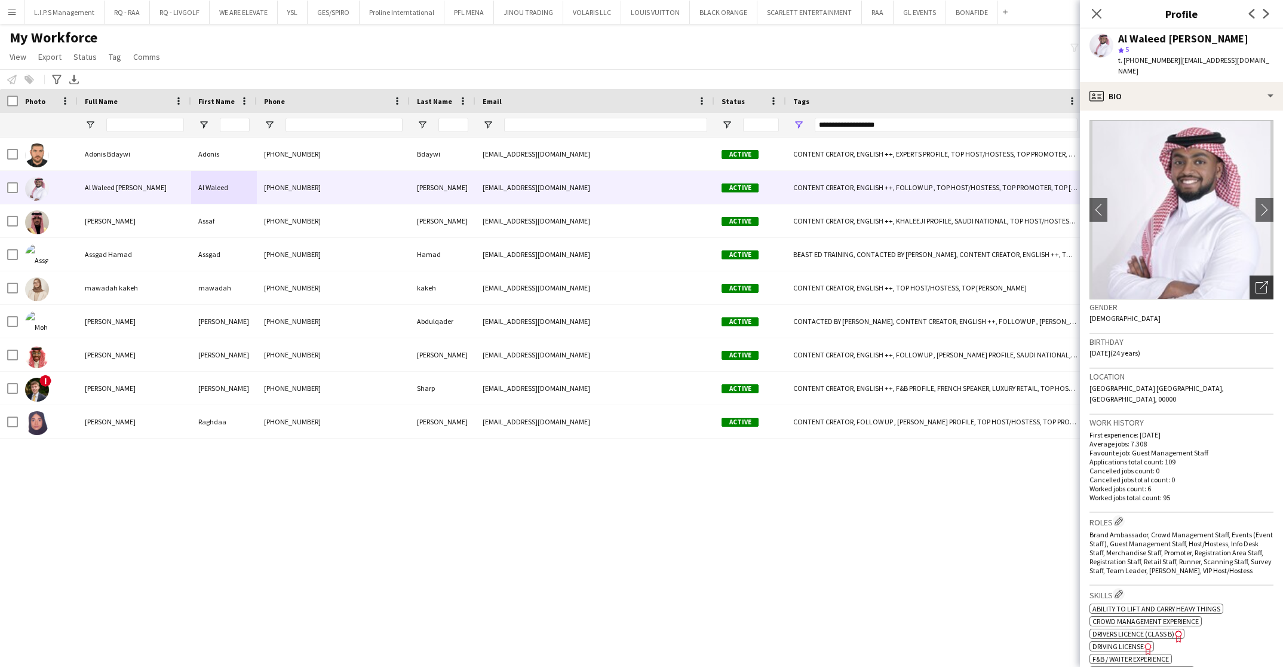
click at [1257, 276] on div "Open photos pop-in" at bounding box center [1262, 287] width 24 height 24
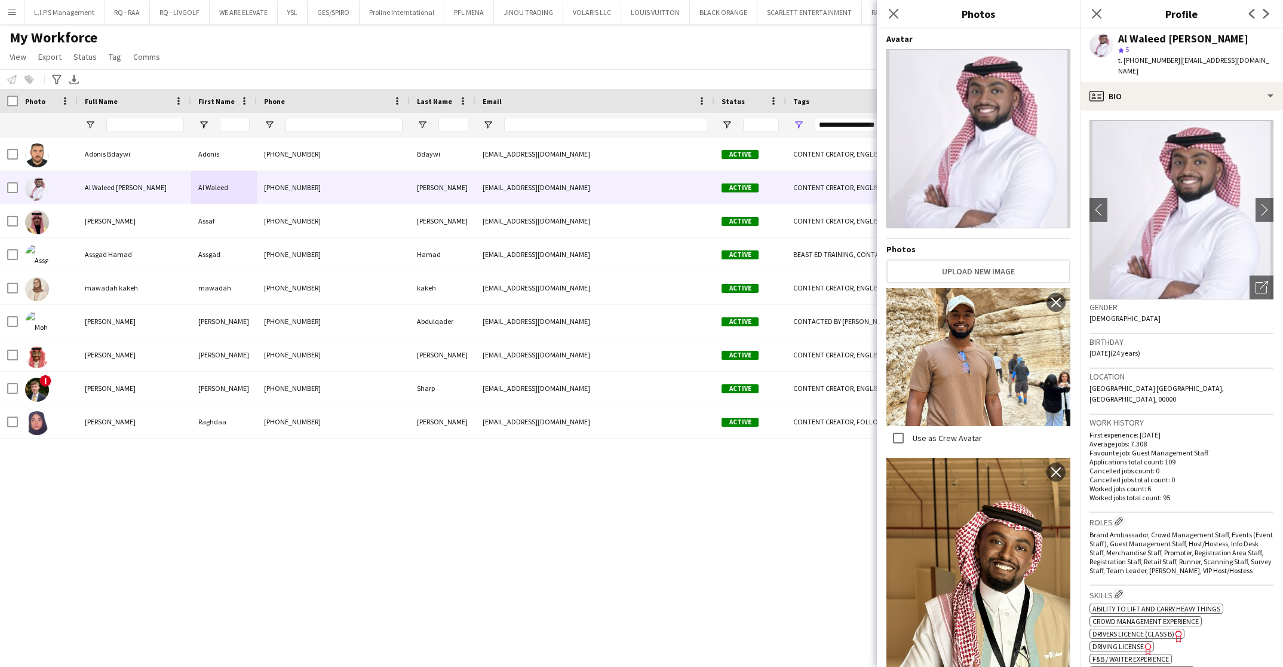
scroll to position [179, 0]
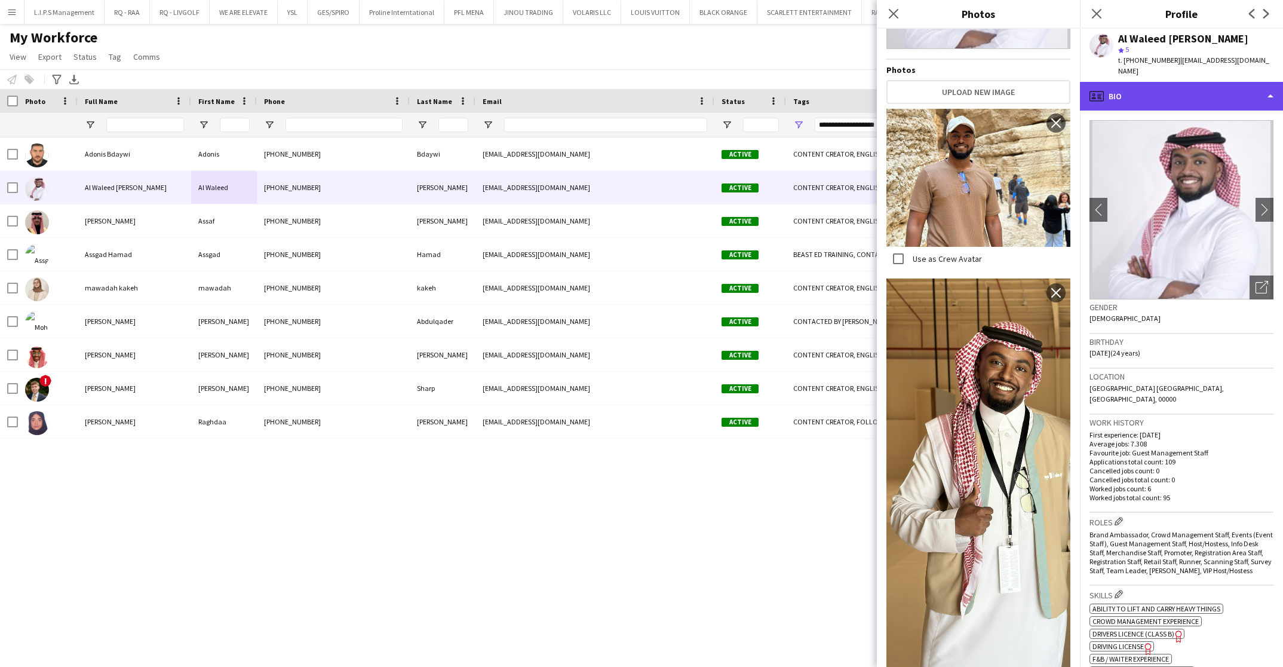
click at [1184, 82] on div "profile Bio" at bounding box center [1181, 96] width 203 height 29
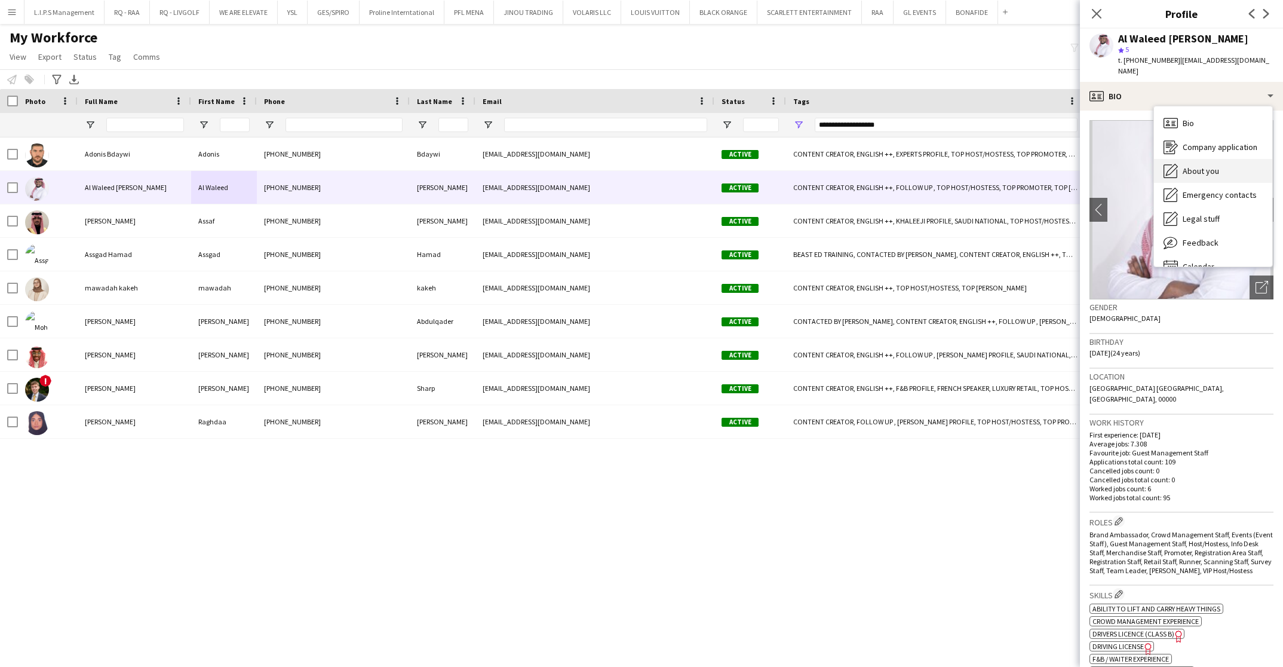
click at [1215, 165] on span "About you" at bounding box center [1201, 170] width 36 height 11
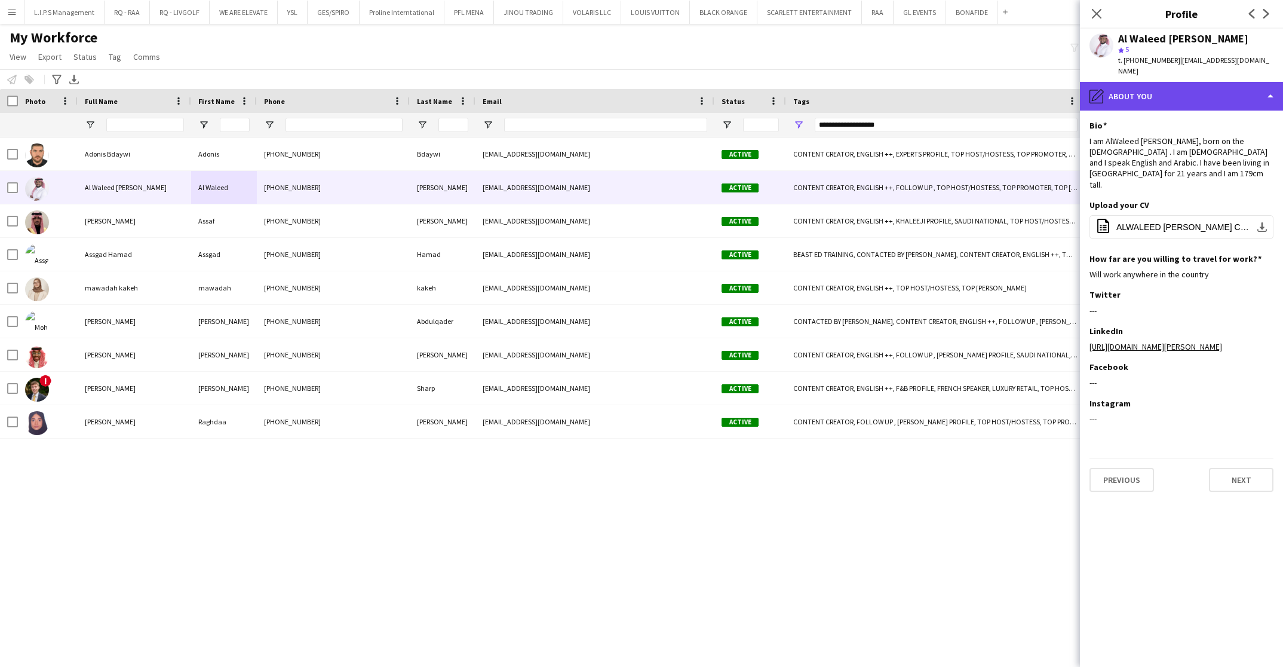
click at [1238, 82] on div "pencil4 About you" at bounding box center [1181, 96] width 203 height 29
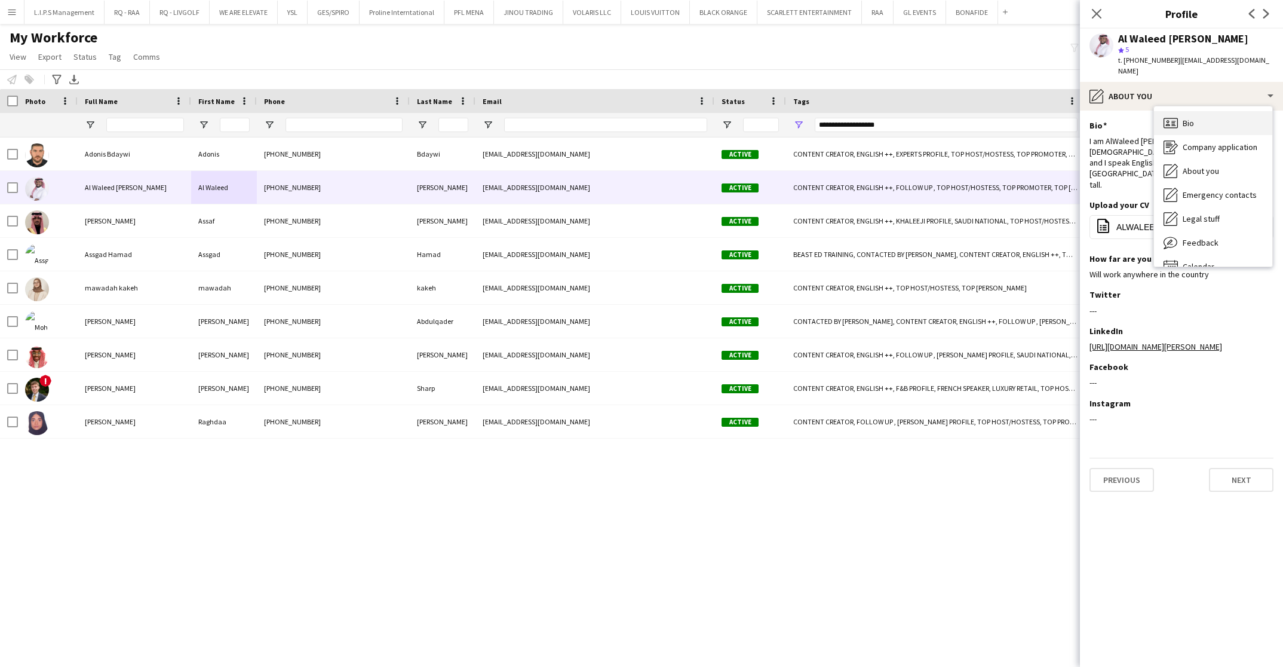
click at [1229, 111] on div "Bio Bio" at bounding box center [1213, 123] width 118 height 24
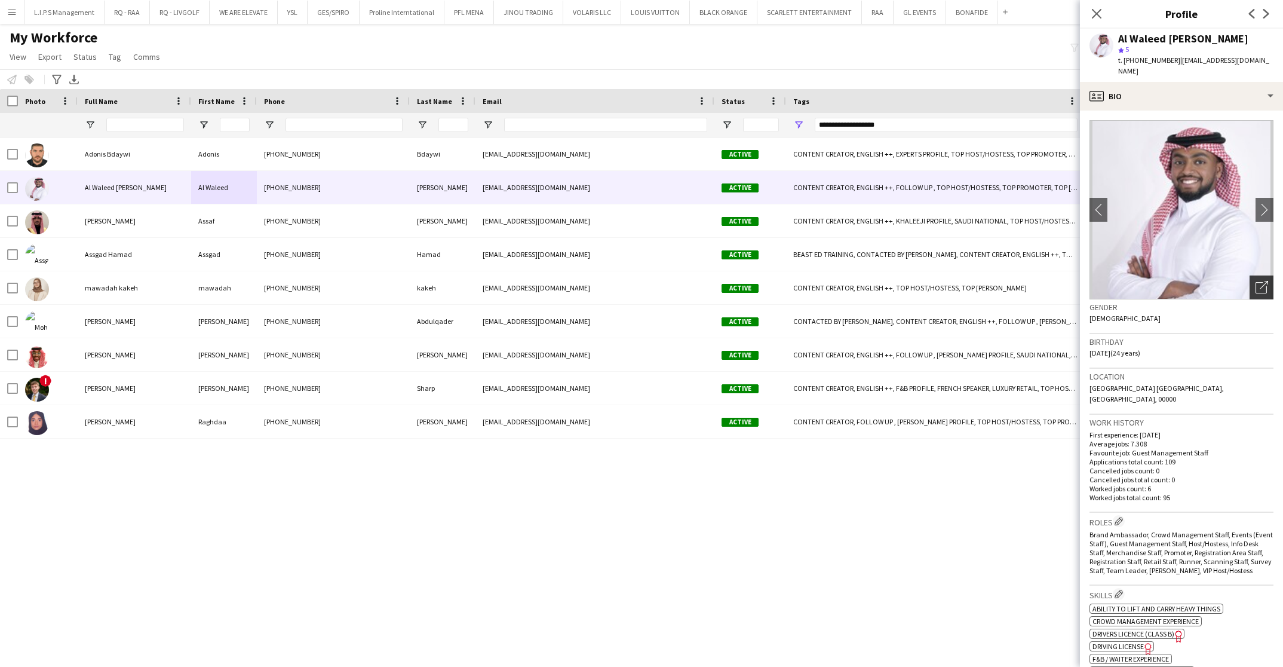
click at [1250, 281] on div "Open photos pop-in" at bounding box center [1262, 287] width 24 height 24
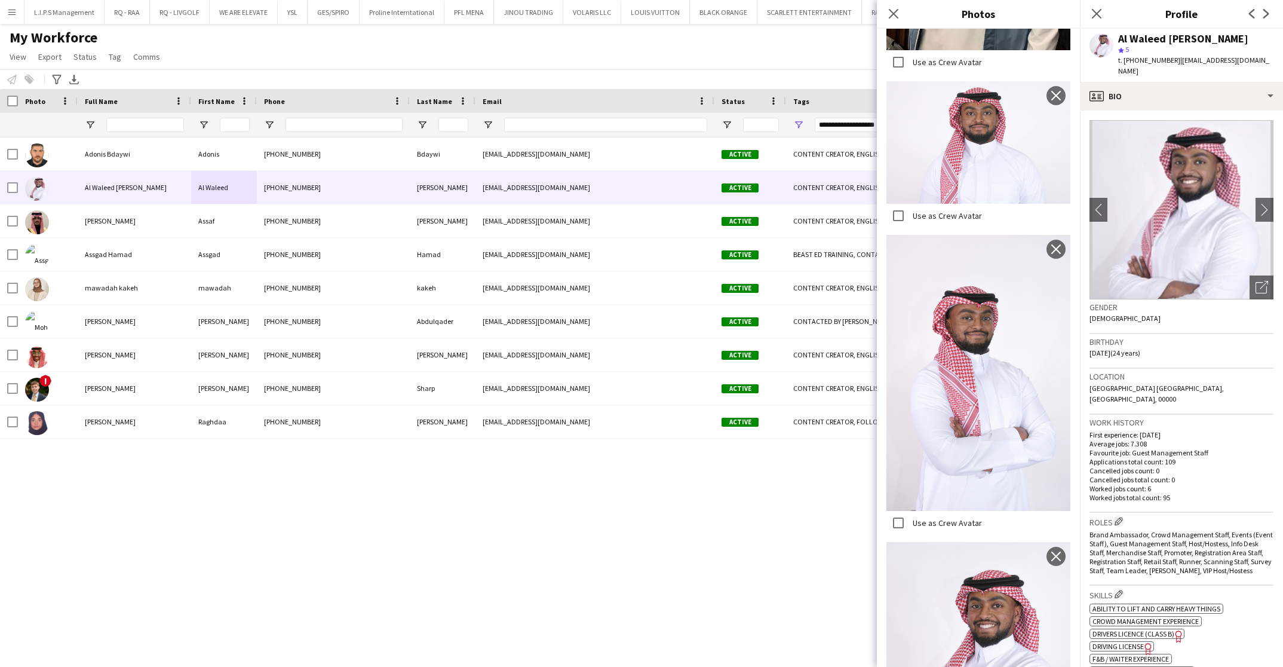
scroll to position [269, 0]
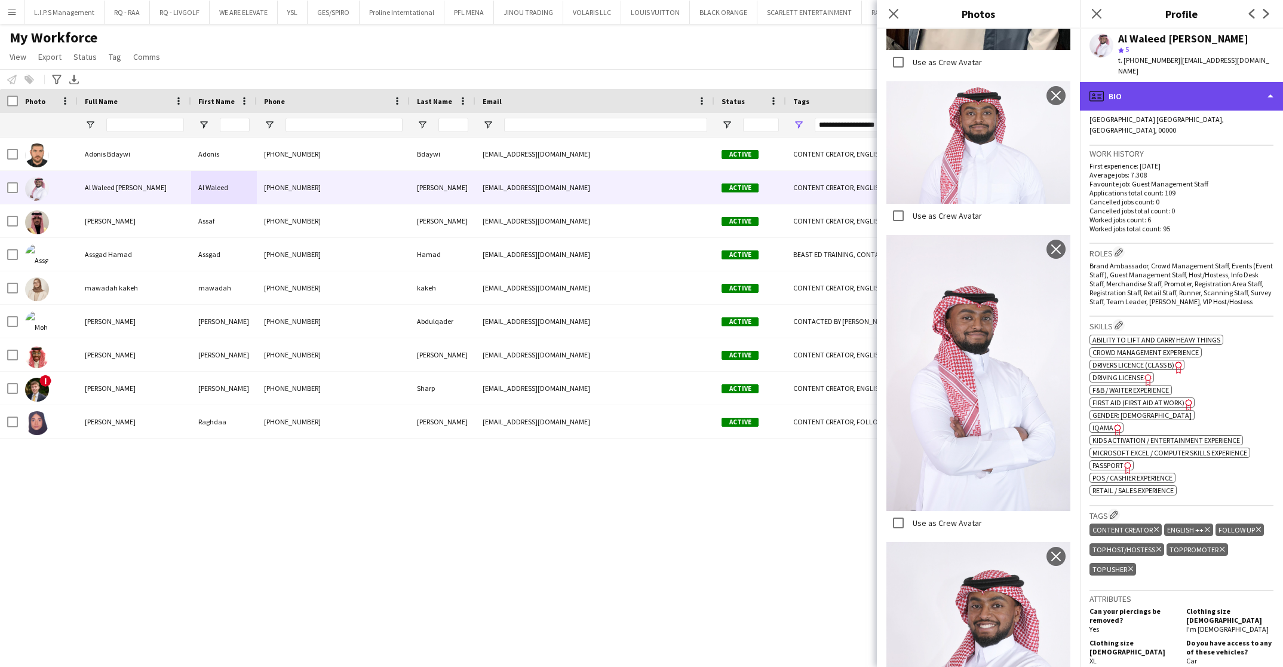
click at [1250, 84] on div "profile Bio" at bounding box center [1181, 96] width 203 height 29
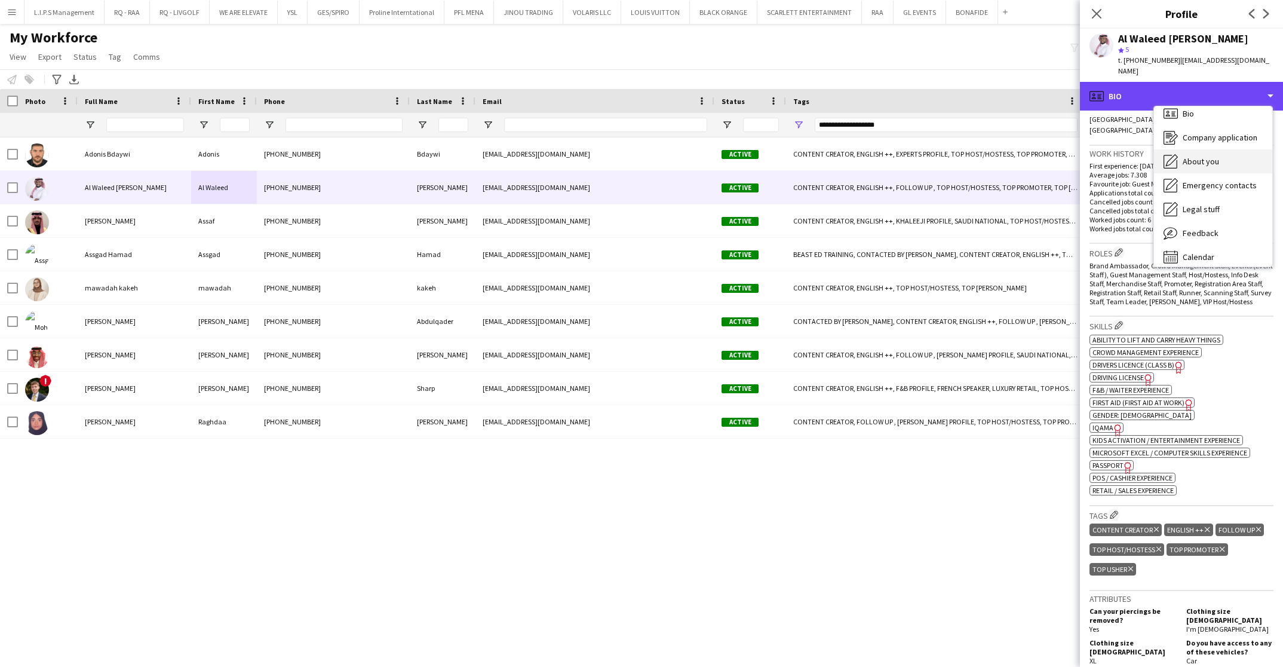
scroll to position [16, 0]
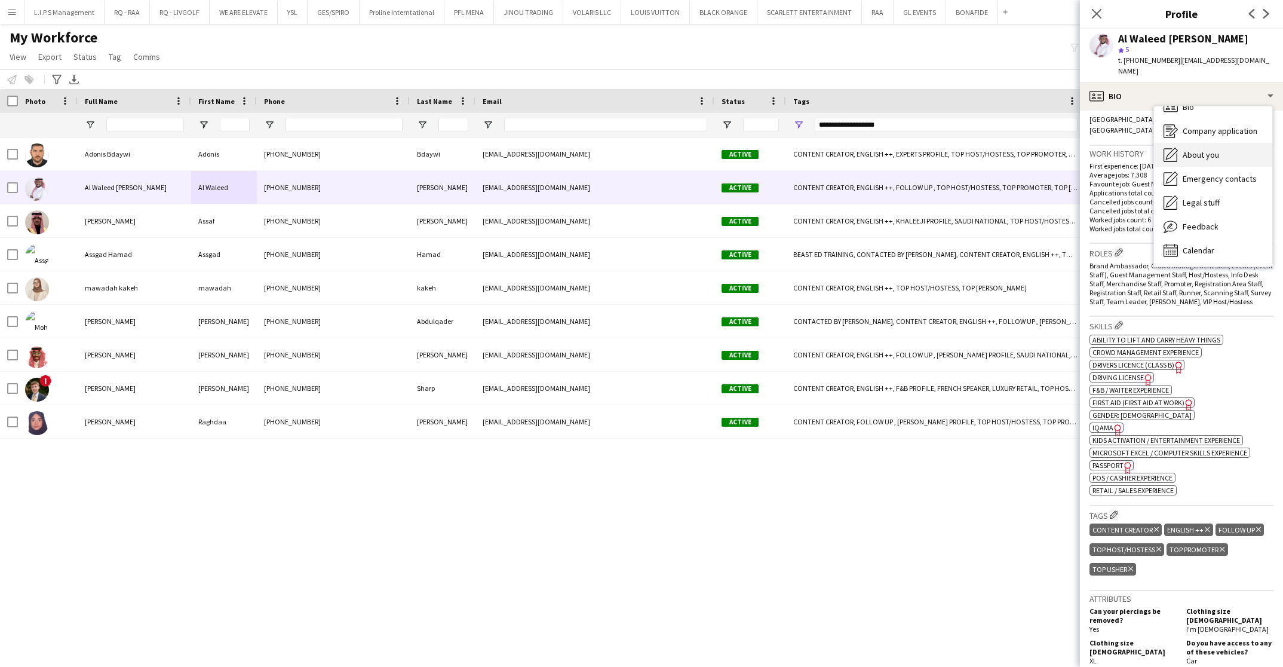
click at [1212, 152] on div "About you About you" at bounding box center [1213, 155] width 118 height 24
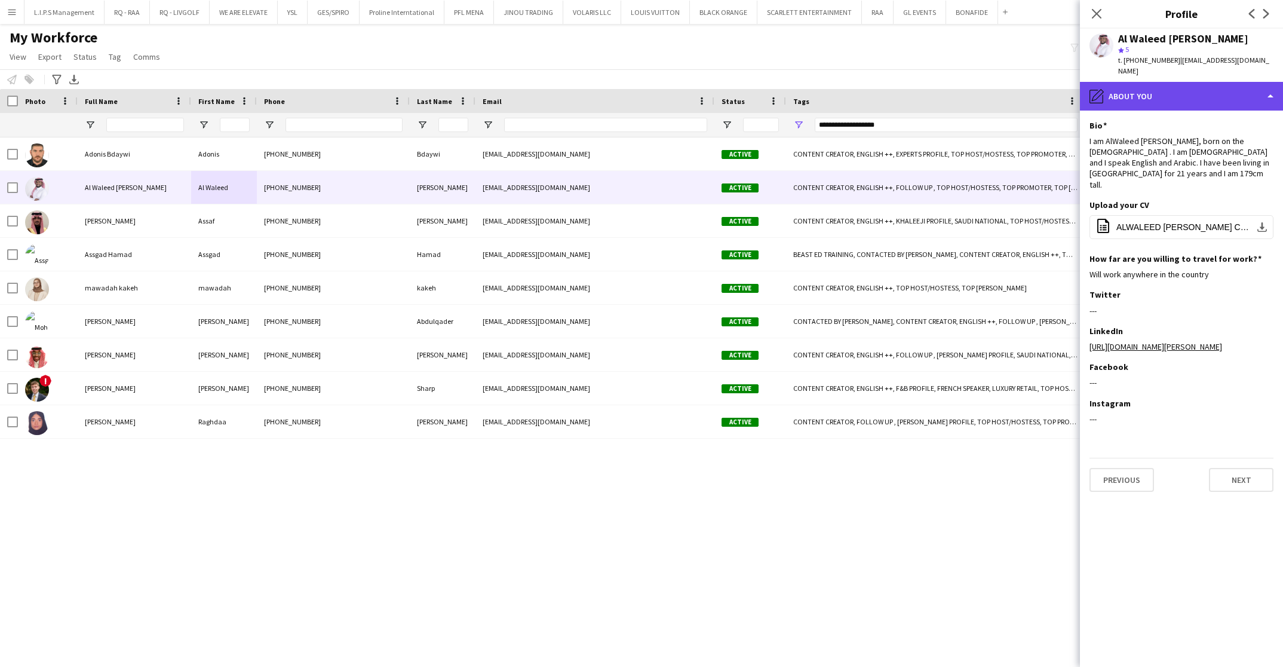
click at [1244, 84] on div "pencil4 About you" at bounding box center [1181, 96] width 203 height 29
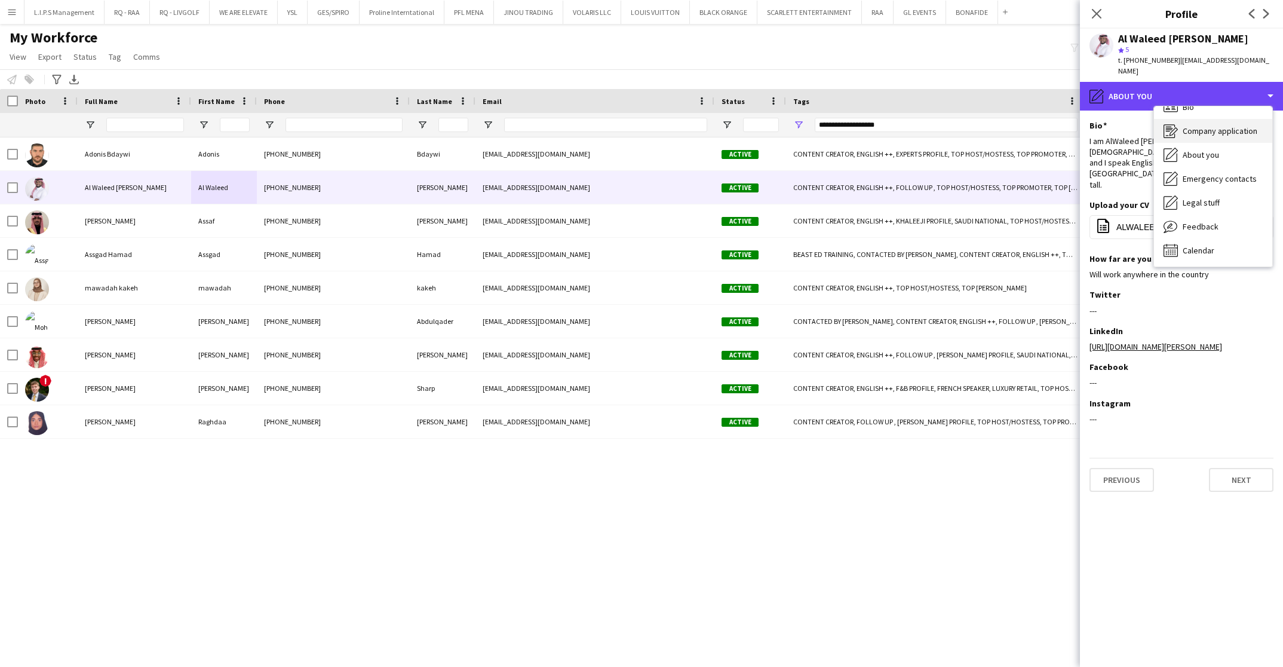
scroll to position [0, 0]
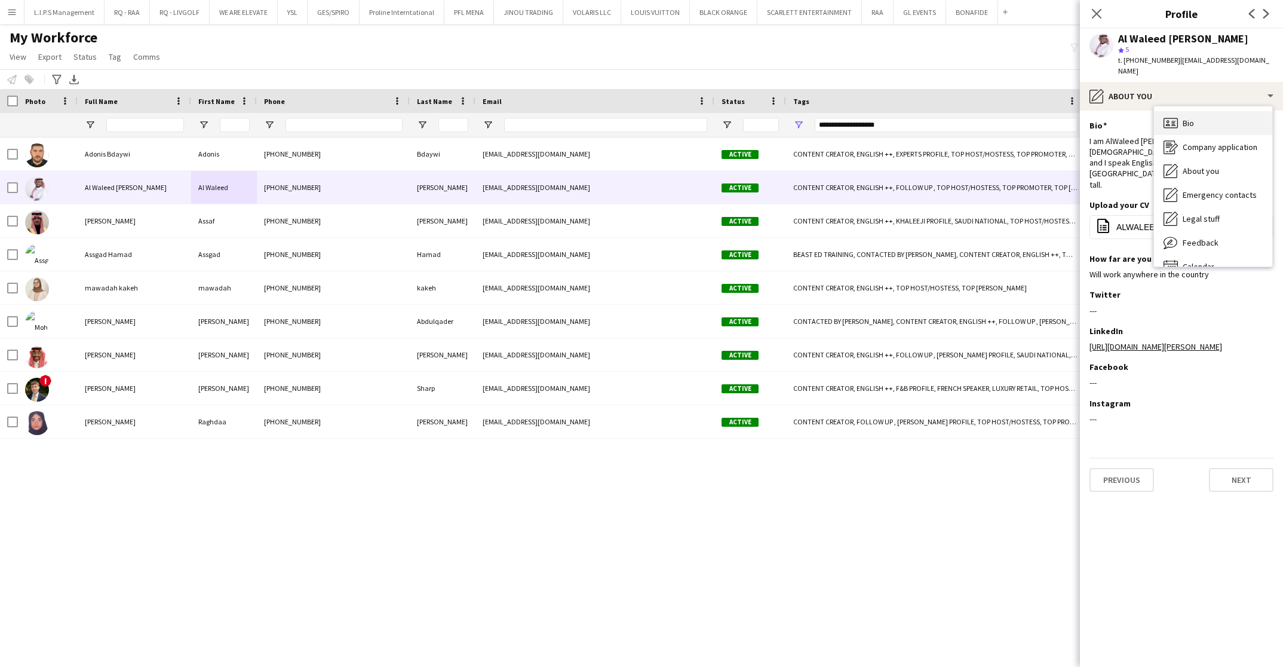
click at [1215, 112] on div "Bio Bio" at bounding box center [1213, 123] width 118 height 24
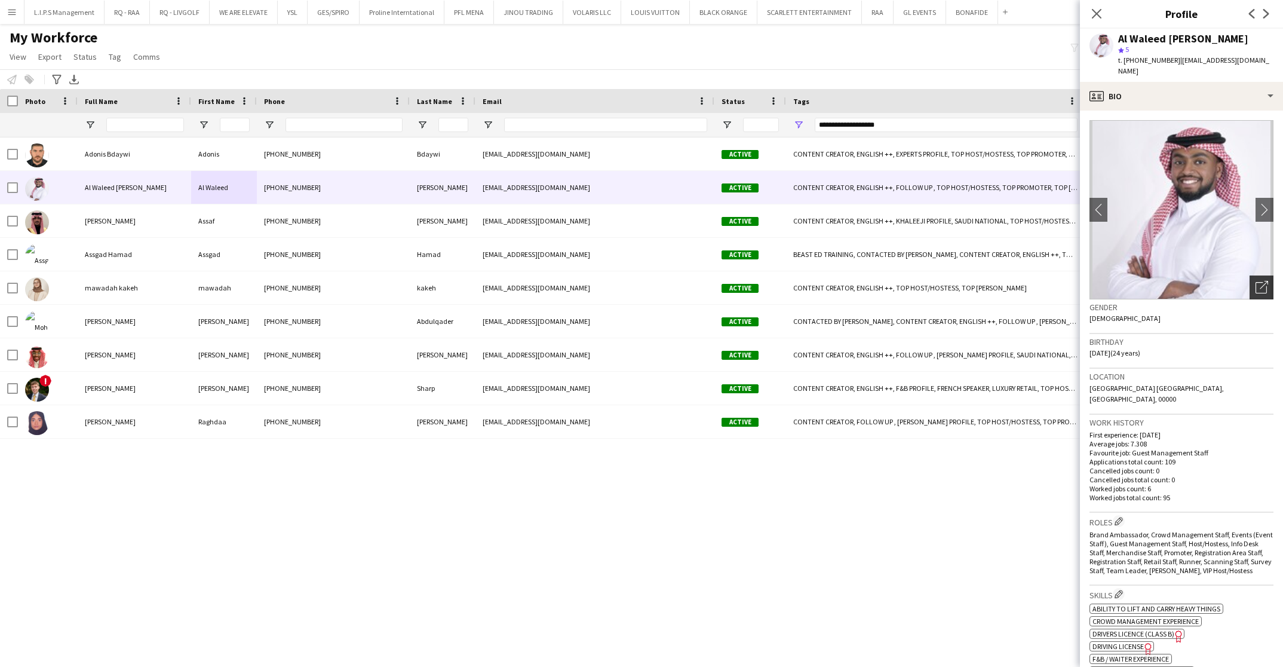
click at [1250, 275] on div "Open photos pop-in" at bounding box center [1262, 287] width 24 height 24
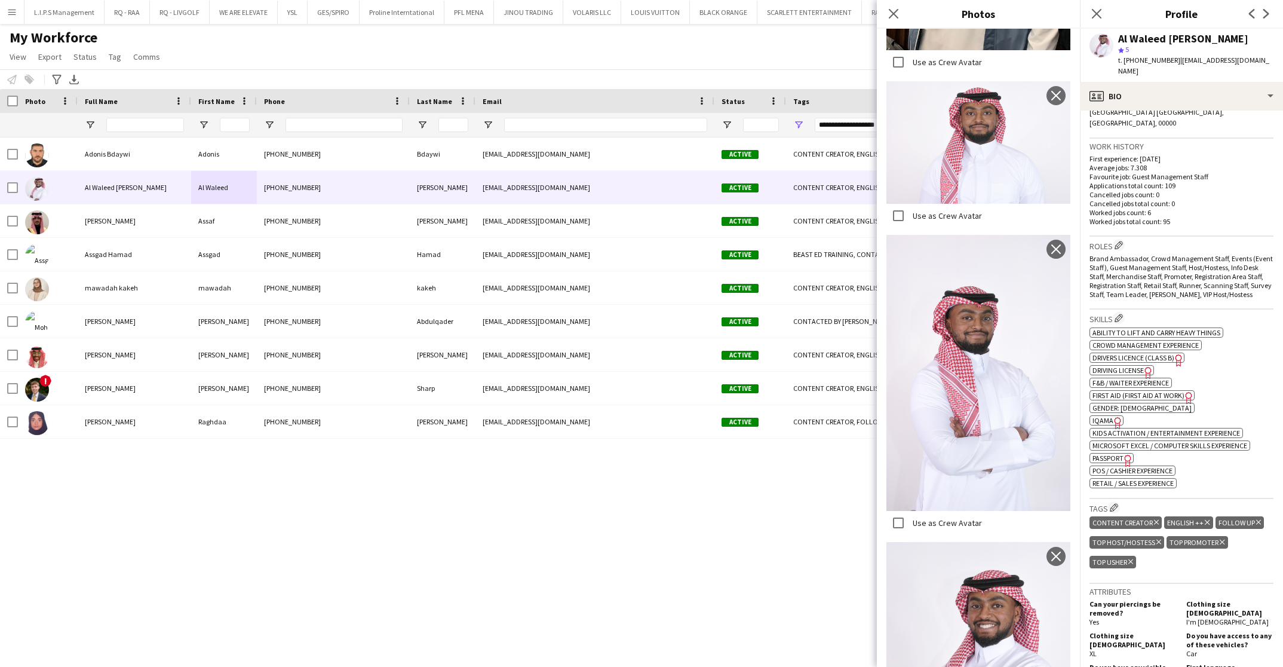
scroll to position [358, 0]
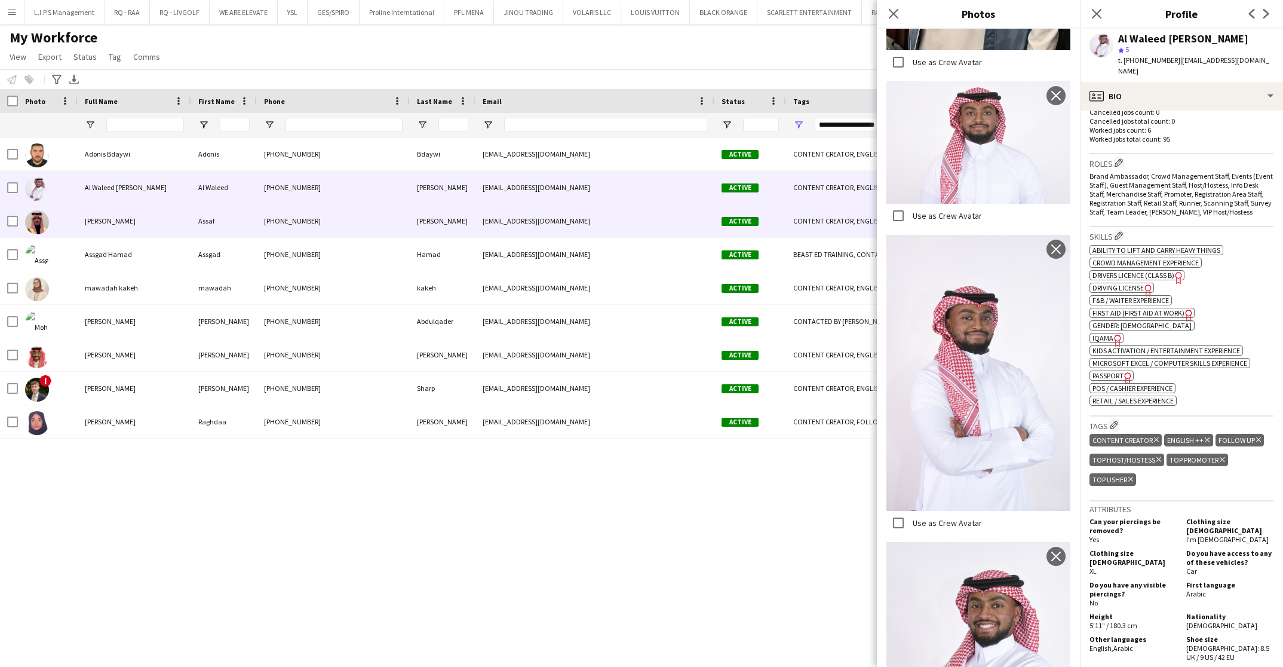
click at [141, 233] on div "[PERSON_NAME]" at bounding box center [134, 220] width 113 height 33
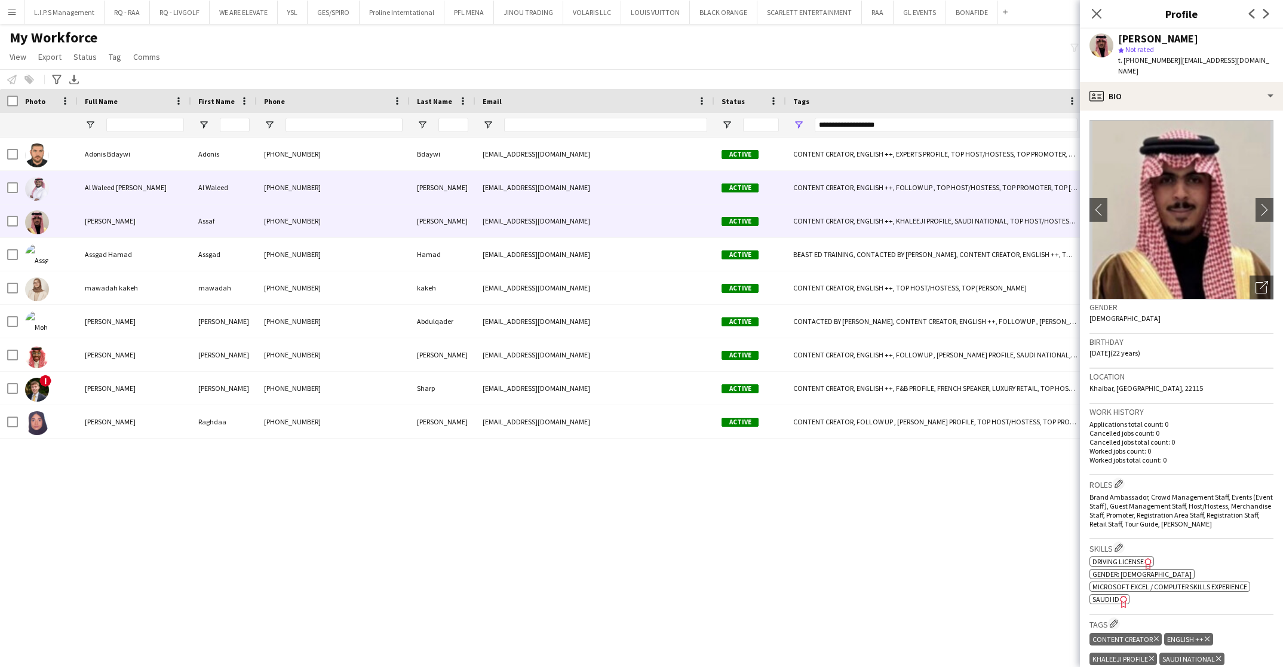
click at [523, 192] on div "[EMAIL_ADDRESS][DOMAIN_NAME]" at bounding box center [594, 187] width 239 height 33
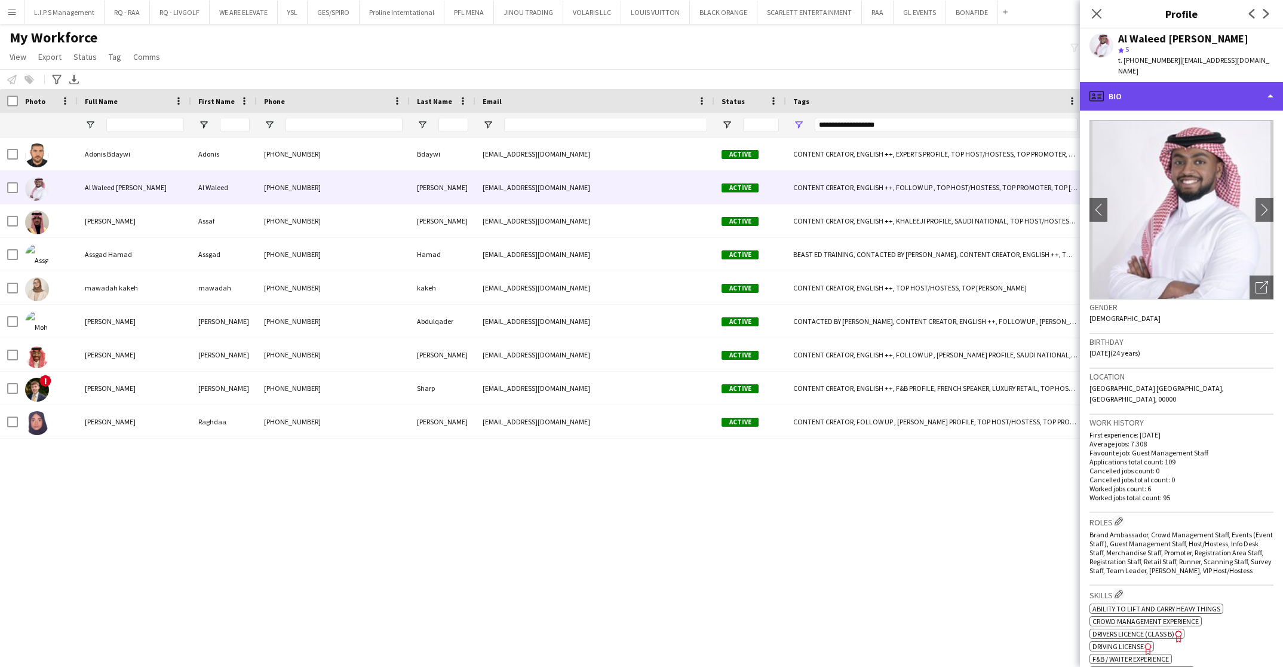
click at [1194, 82] on div "profile Bio" at bounding box center [1181, 96] width 203 height 29
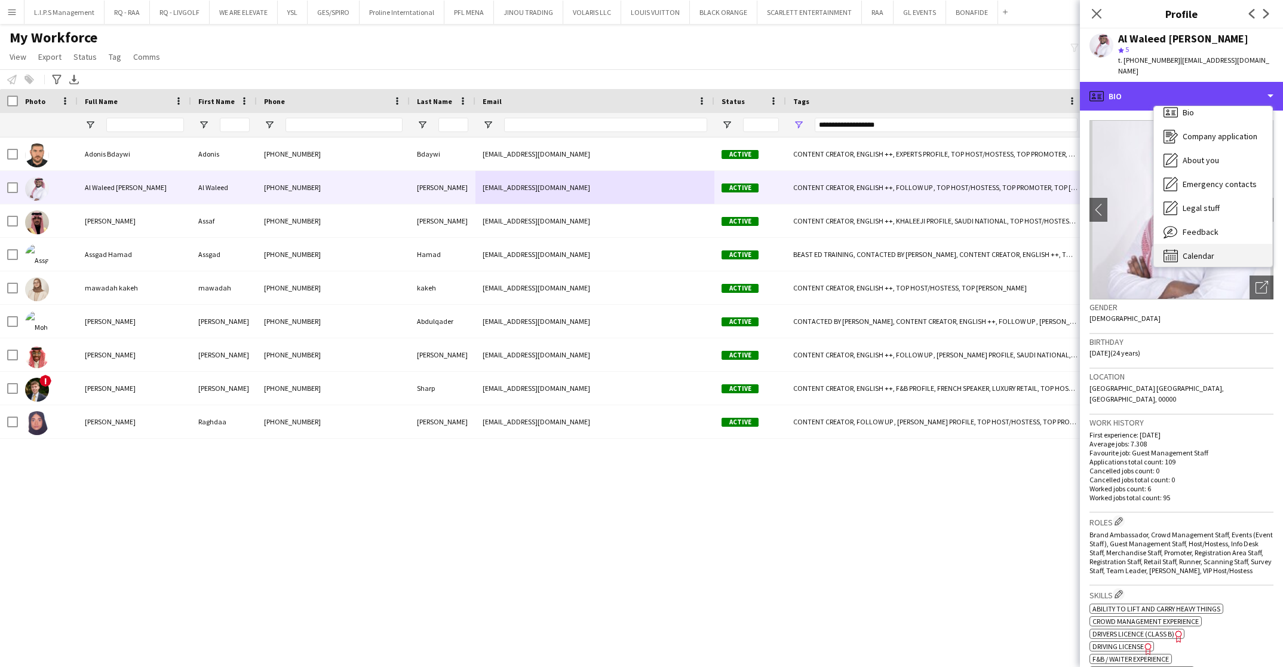
scroll to position [16, 0]
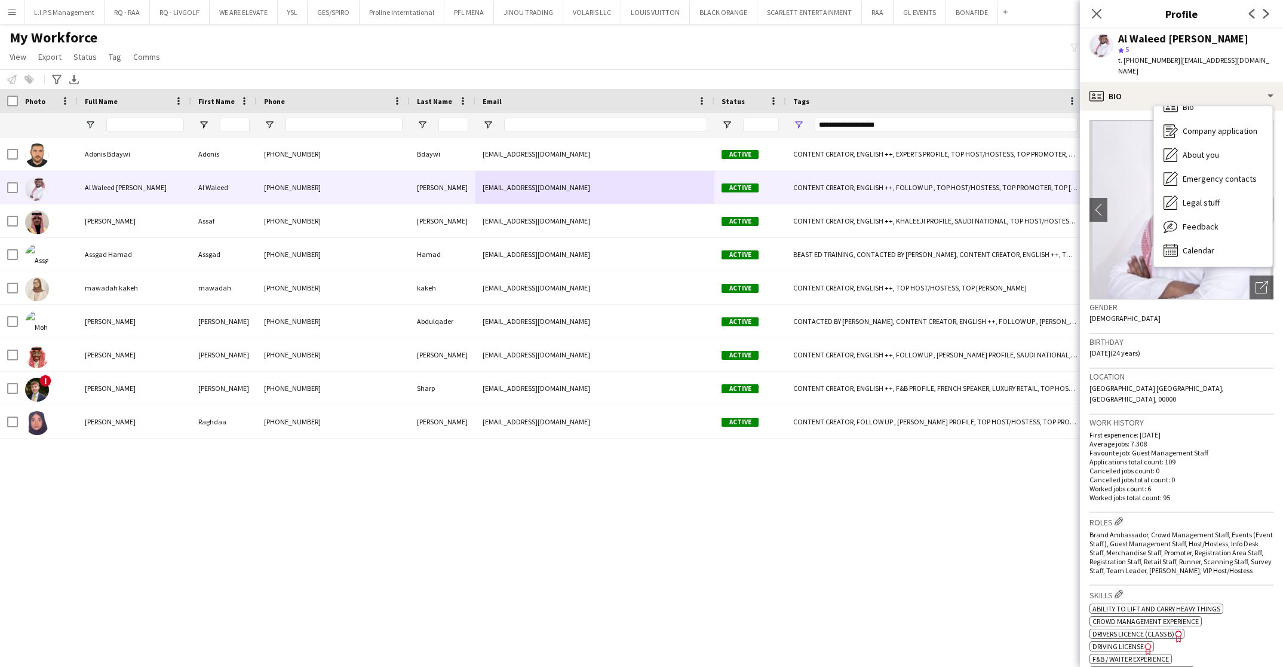
click at [1152, 63] on span "t. [PHONE_NUMBER]" at bounding box center [1149, 60] width 62 height 9
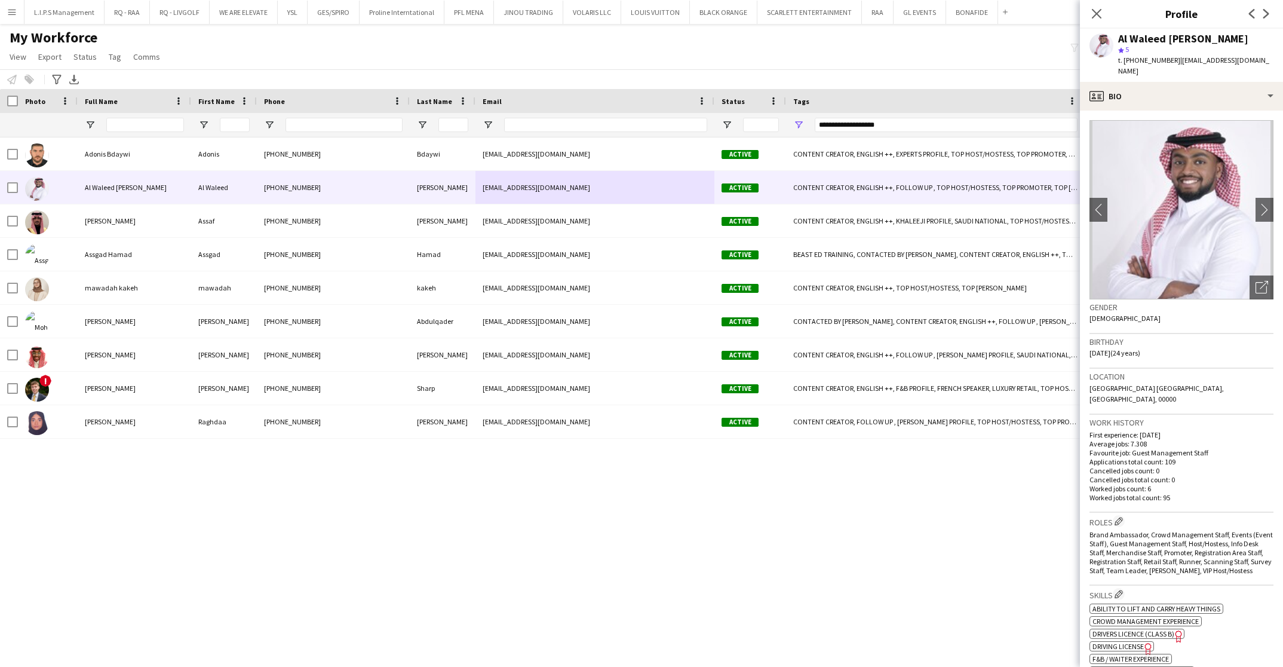
scroll to position [0, 0]
copy span "966551521128"
